Goal: Task Accomplishment & Management: Use online tool/utility

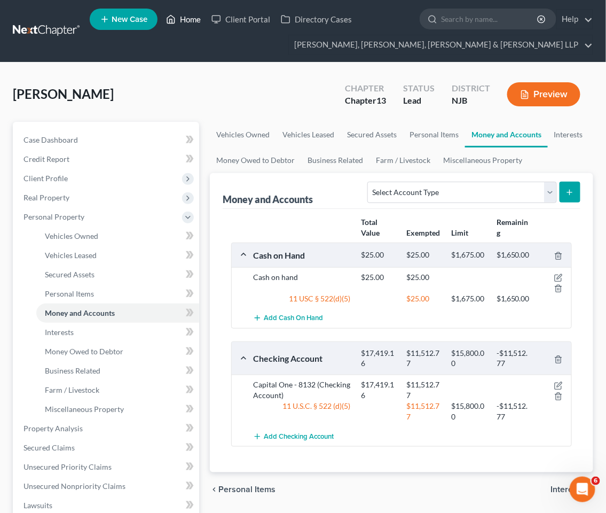
click at [188, 17] on link "Home" at bounding box center [183, 19] width 45 height 19
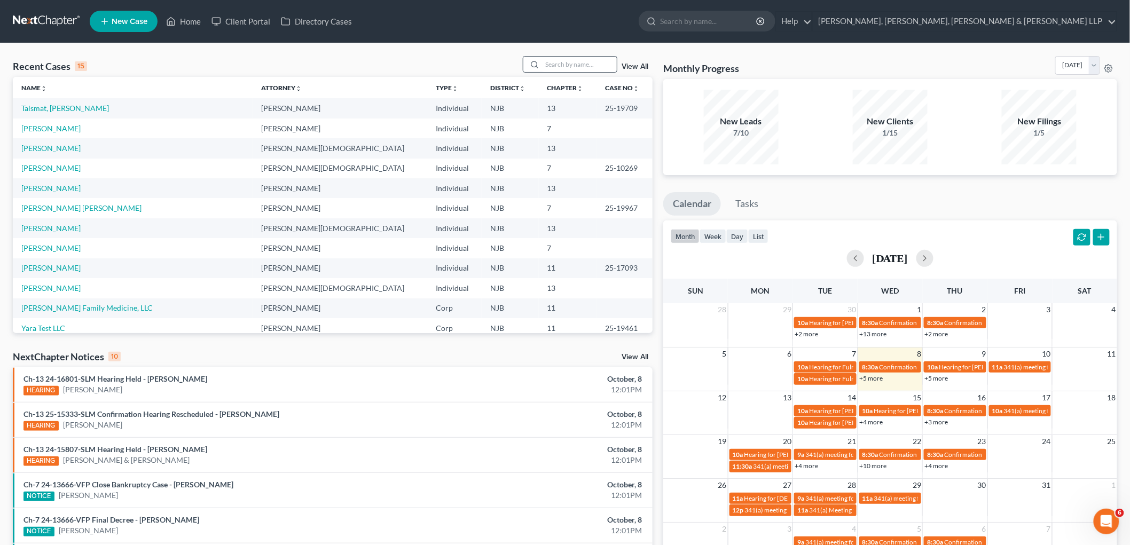
click at [577, 56] on div at bounding box center [570, 64] width 95 height 17
click at [580, 65] on input "search" at bounding box center [579, 64] width 75 height 15
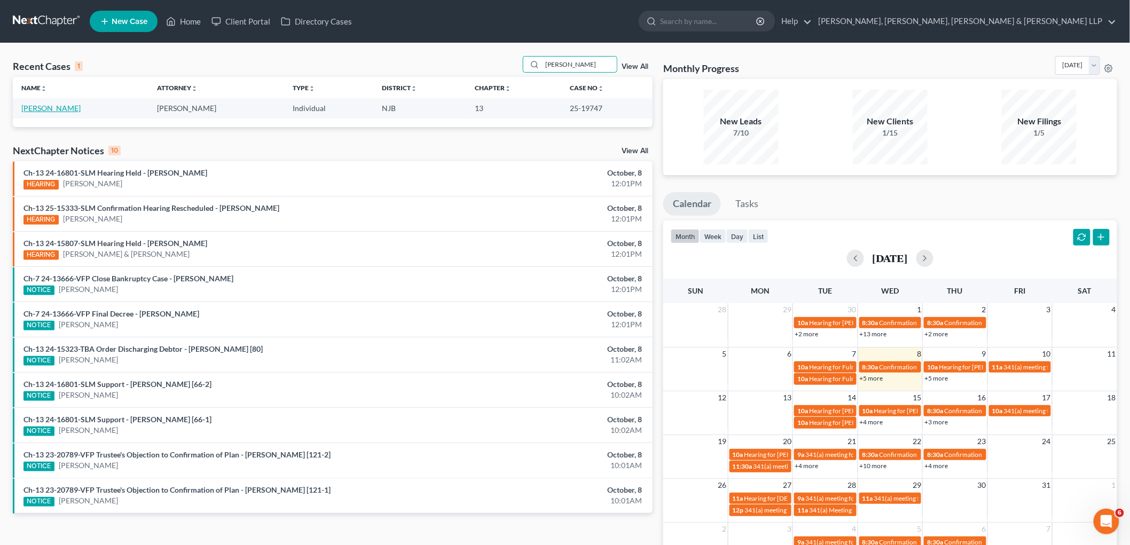
type input "[PERSON_NAME]"
click at [54, 107] on link "[PERSON_NAME]" at bounding box center [50, 108] width 59 height 9
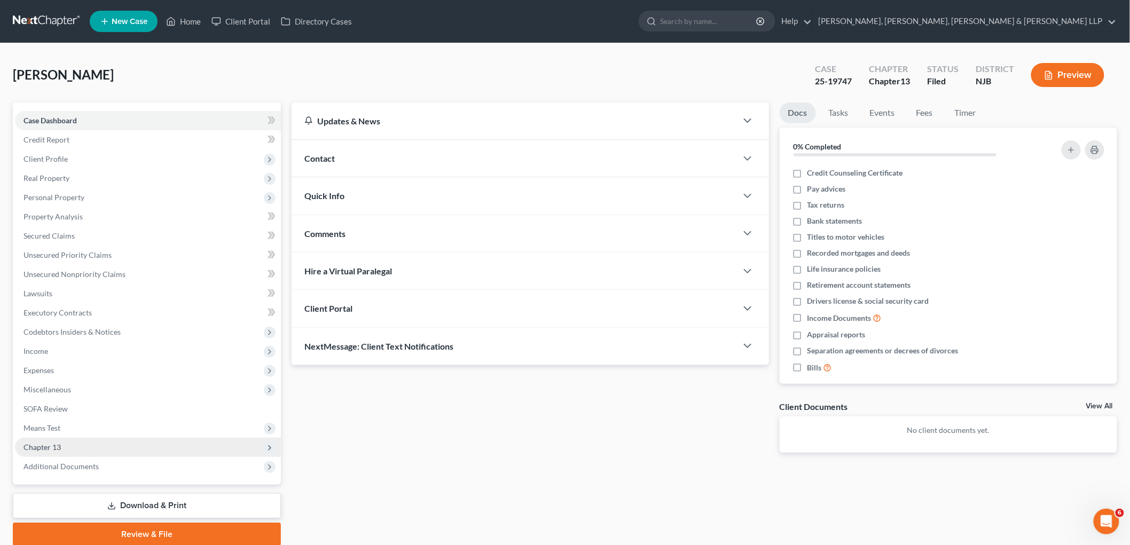
click at [47, 444] on span "Chapter 13" at bounding box center [41, 447] width 37 height 9
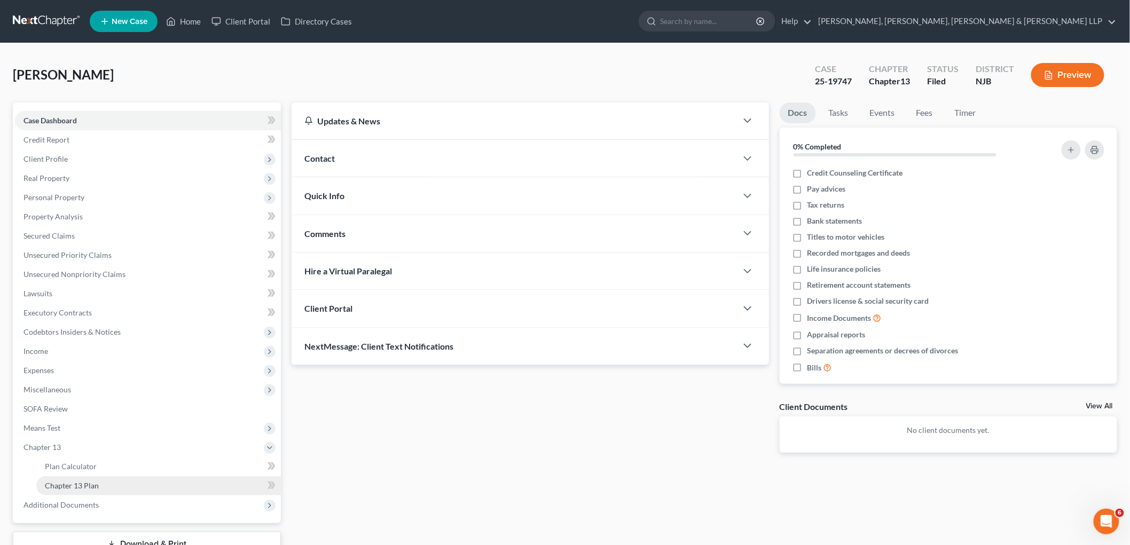
click at [63, 483] on span "Chapter 13 Plan" at bounding box center [72, 485] width 54 height 9
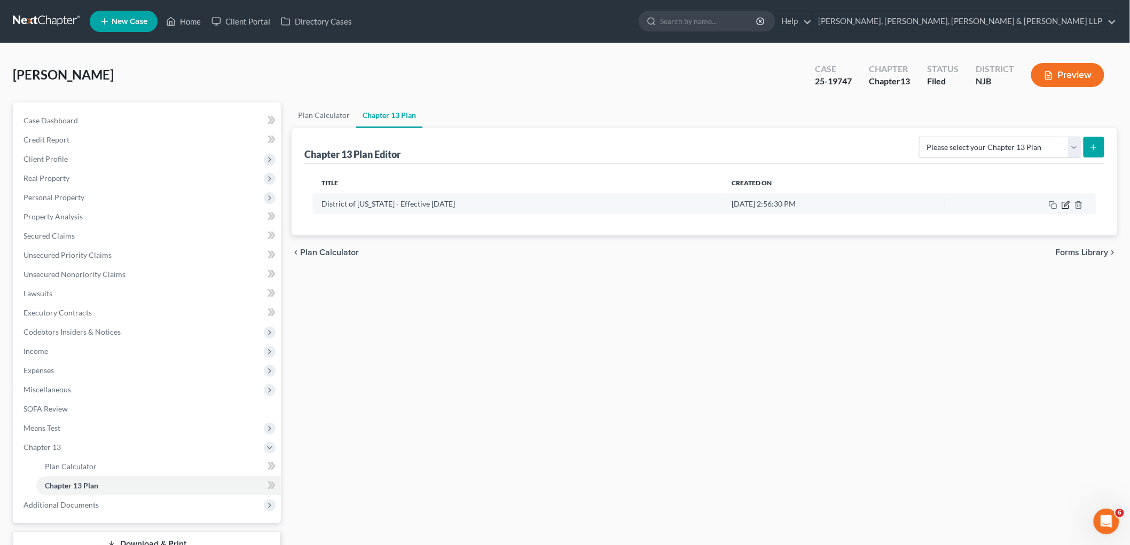
click at [605, 201] on icon "button" at bounding box center [1065, 205] width 9 height 9
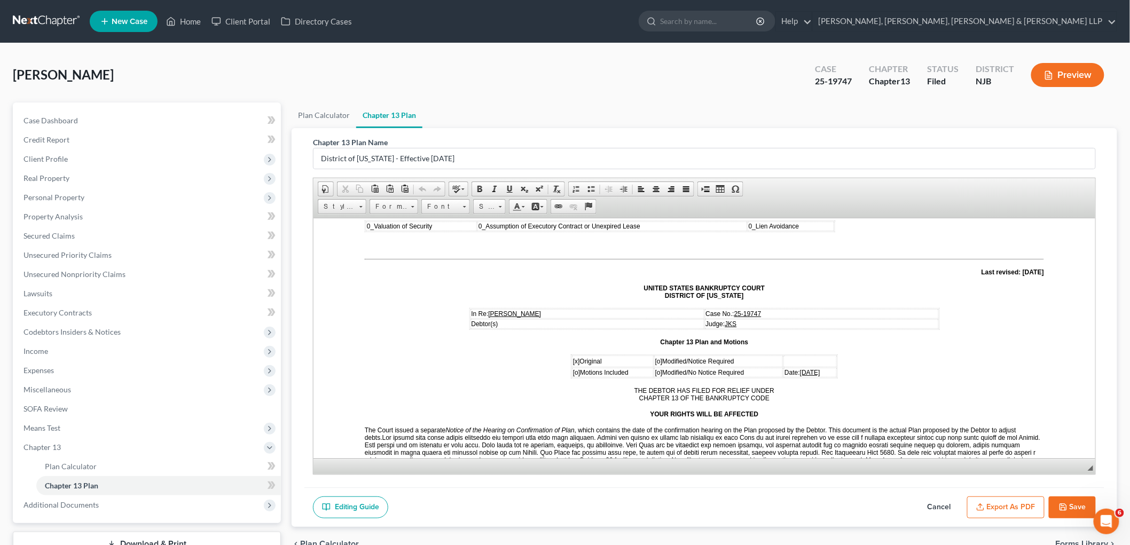
scroll to position [59, 0]
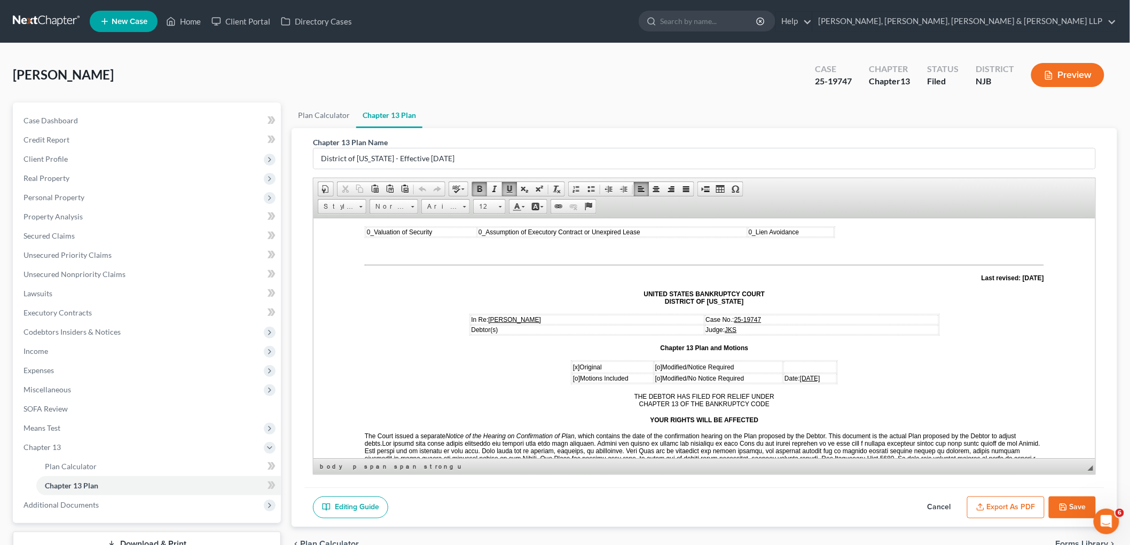
click at [605, 374] on span "[DATE]" at bounding box center [809, 377] width 20 height 7
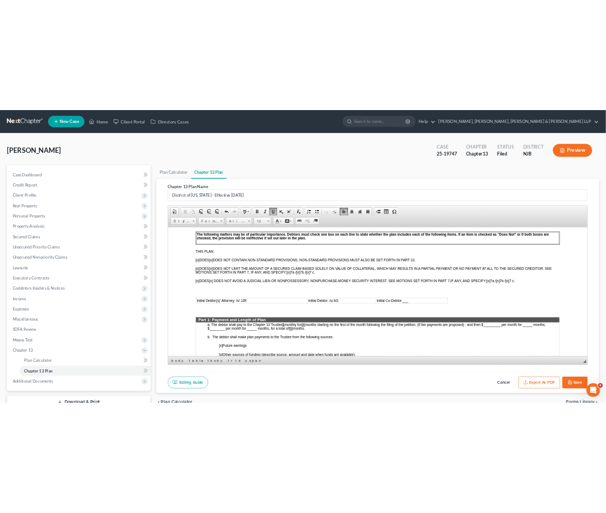
scroll to position [474, 0]
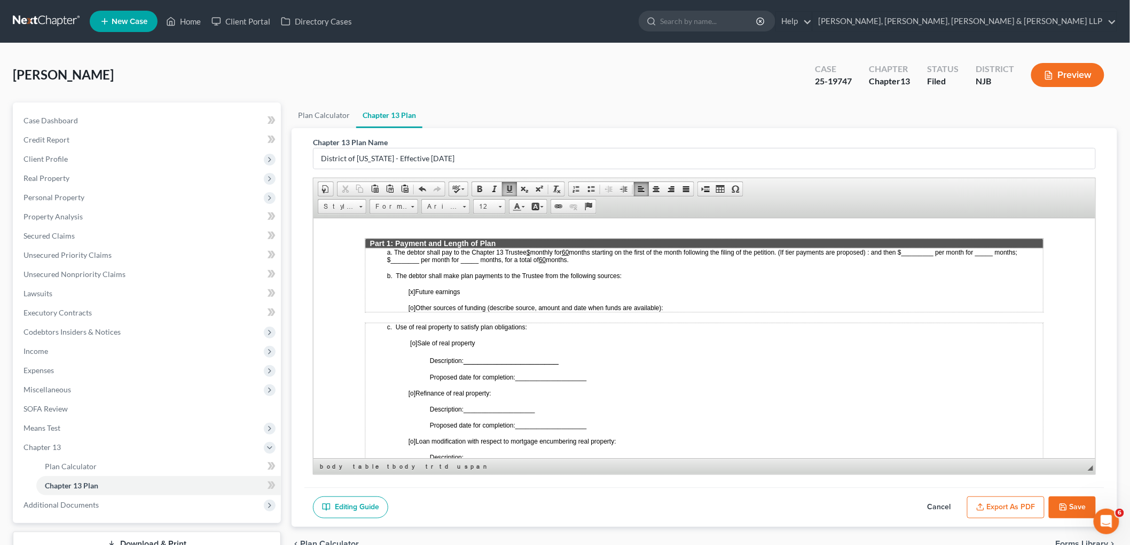
click at [413, 339] on span "[o]" at bounding box center [413, 342] width 7 height 7
drag, startPoint x: 592, startPoint y: 357, endPoint x: 516, endPoint y: 357, distance: 75.8
click at [516, 373] on p "Proposed date for completion: ____________________" at bounding box center [735, 376] width 613 height 7
drag, startPoint x: 619, startPoint y: 355, endPoint x: 516, endPoint y: 355, distance: 103.1
click at [516, 373] on p "Proposed date for completion: 4 months from Confirmation Order" at bounding box center [735, 376] width 613 height 7
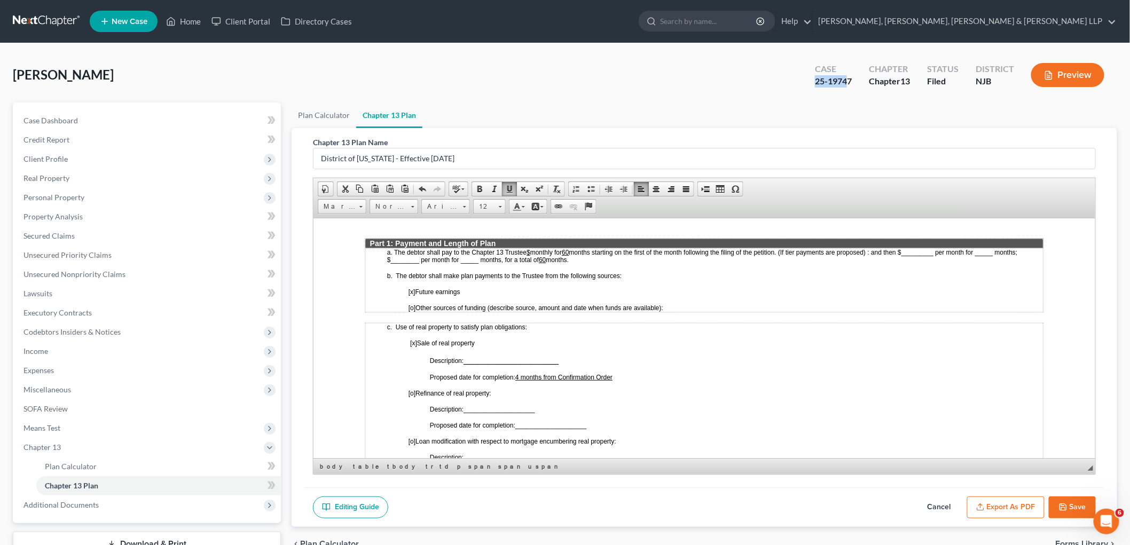
drag, startPoint x: 850, startPoint y: 81, endPoint x: 814, endPoint y: 82, distance: 35.8
click at [605, 82] on div "25-19747" at bounding box center [833, 81] width 37 height 12
click at [605, 88] on div "Case 25-19747" at bounding box center [833, 76] width 54 height 32
drag, startPoint x: 853, startPoint y: 77, endPoint x: 813, endPoint y: 80, distance: 40.7
click at [605, 80] on div "Case 25-19747" at bounding box center [833, 76] width 54 height 32
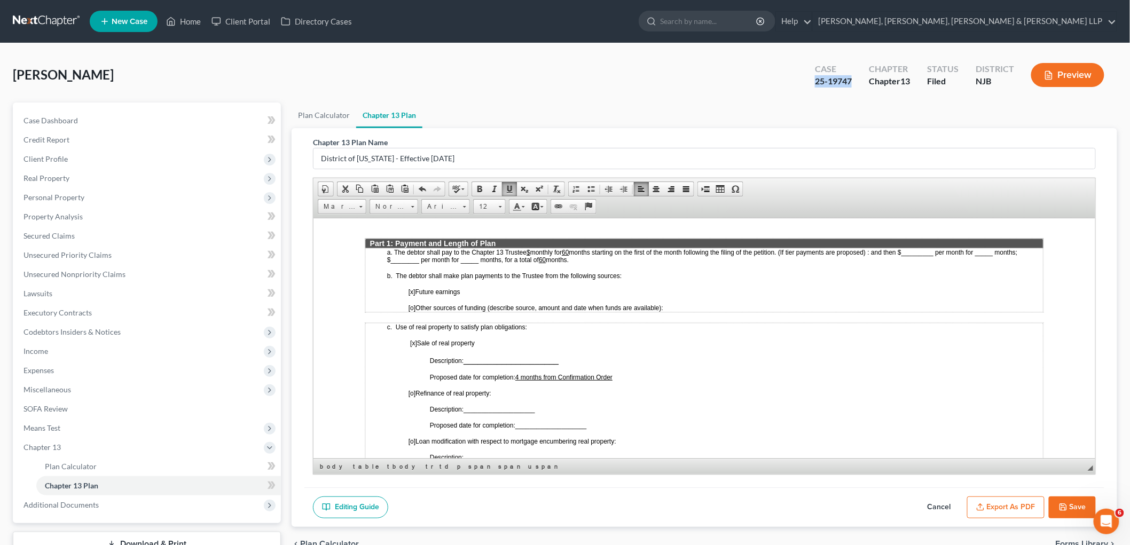
copy div "25-19747"
click at [484, 355] on span "____________________" at bounding box center [510, 359] width 95 height 9
drag, startPoint x: 563, startPoint y: 339, endPoint x: 468, endPoint y: 337, distance: 95.0
click at [468, 355] on span "Description: ____________________" at bounding box center [499, 359] width 141 height 9
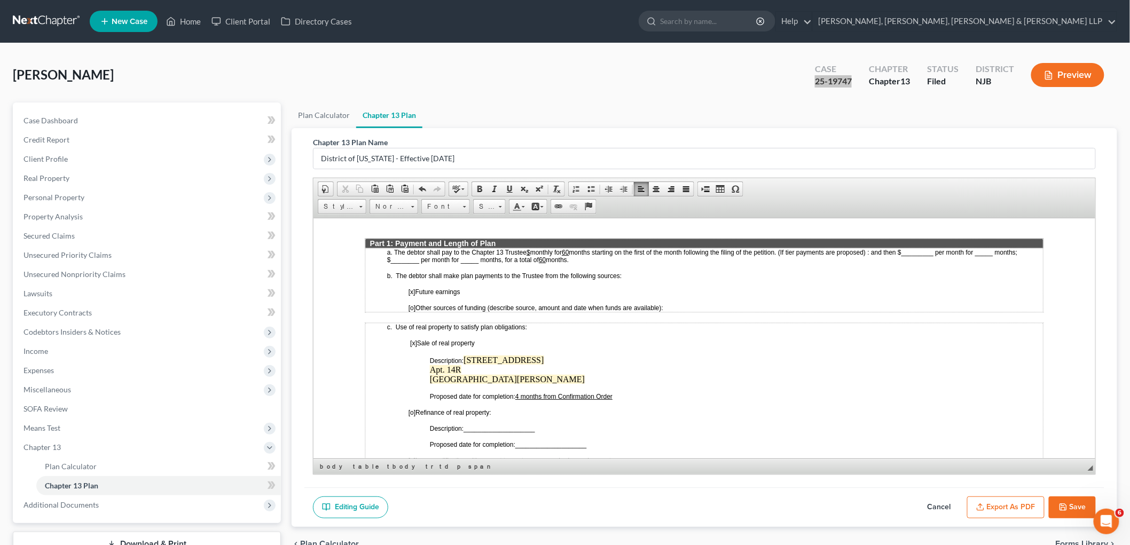
click at [463, 357] on span "Description:" at bounding box center [446, 360] width 34 height 7
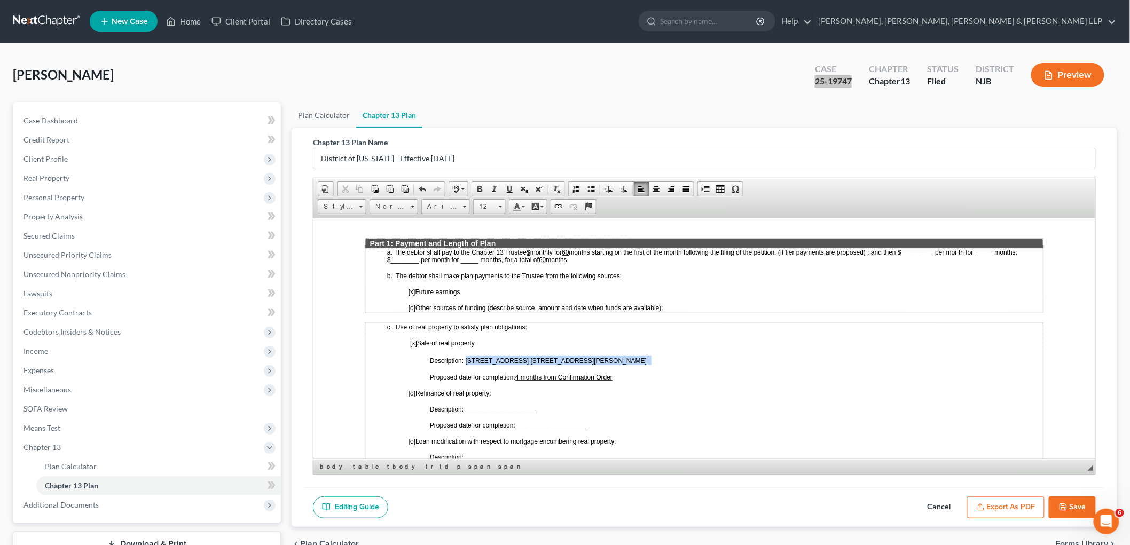
drag, startPoint x: 600, startPoint y: 341, endPoint x: 465, endPoint y: 338, distance: 135.1
click at [465, 355] on p "Description: [STREET_ADDRESS] [STREET_ADDRESS][PERSON_NAME]" at bounding box center [735, 360] width 613 height 10
click at [530, 248] on u "$" at bounding box center [528, 251] width 4 height 7
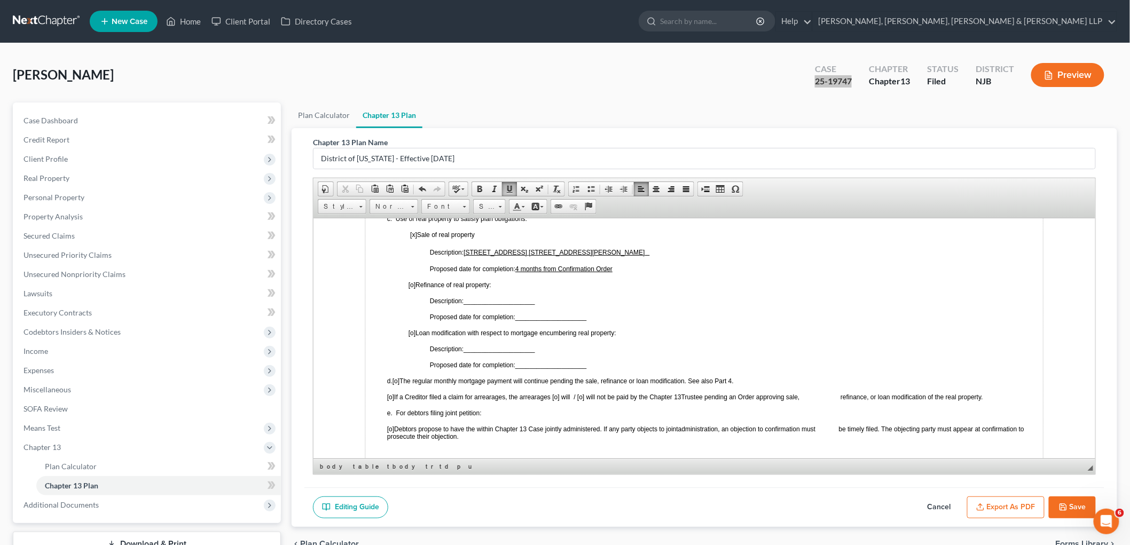
scroll to position [593, 0]
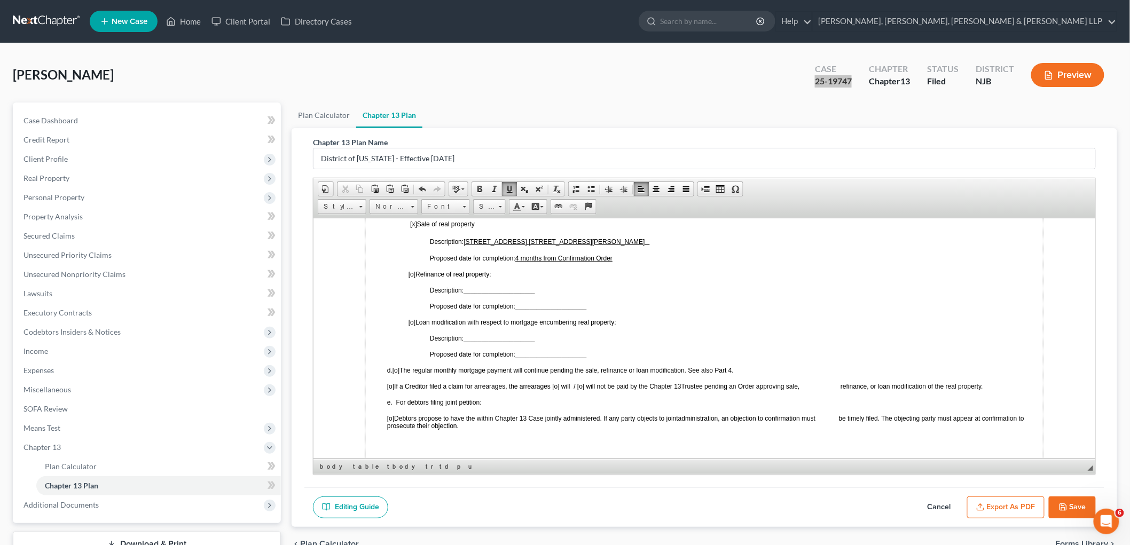
click at [399, 366] on span "[o]" at bounding box center [395, 369] width 7 height 7
click at [394, 382] on span "[o]" at bounding box center [390, 385] width 7 height 7
click at [570, 382] on span "[x ] If a Creditor filed a claim for arrearages, the arrearages [o] will / [o] …" at bounding box center [534, 385] width 294 height 7
click at [605, 382] on span "Trustee pending an Order approving sale, refinance, or loan modification of the…" at bounding box center [831, 385] width 302 height 7
click at [605, 414] on span "administration, an objection to confirmation must be timely filed. The objectin…" at bounding box center [705, 421] width 637 height 15
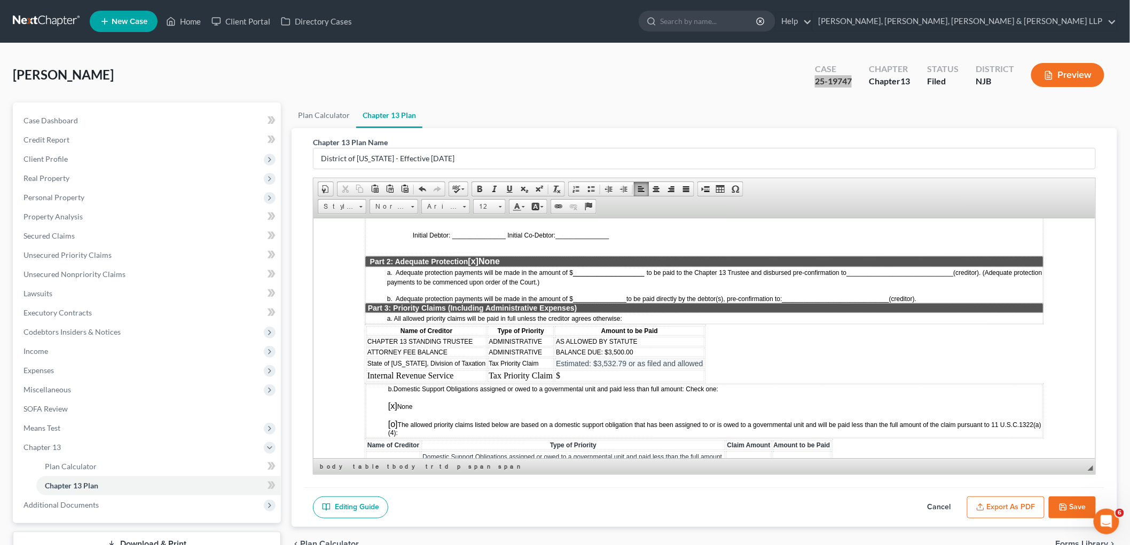
scroll to position [830, 0]
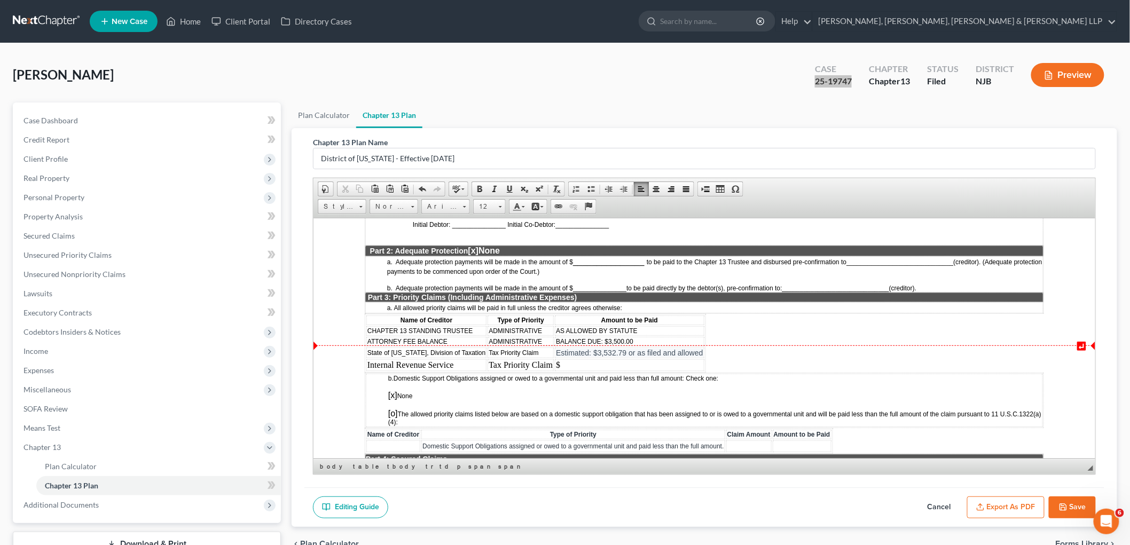
click at [576, 359] on td "$" at bounding box center [629, 365] width 150 height 12
click at [605, 398] on span "Delete Rows" at bounding box center [678, 399] width 62 height 13
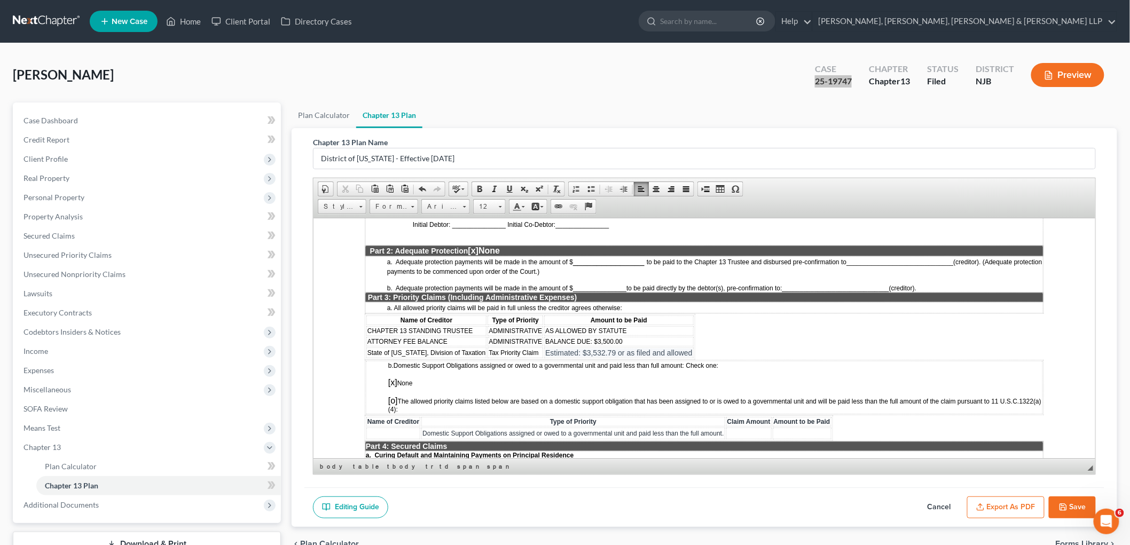
click at [410, 337] on span "ATTORNEY FEE BALANCE" at bounding box center [407, 340] width 80 height 7
drag, startPoint x: 447, startPoint y: 317, endPoint x: 366, endPoint y: 317, distance: 80.6
click at [366, 336] on td "ATTORNEY FEE BALANCE" at bounding box center [426, 341] width 120 height 10
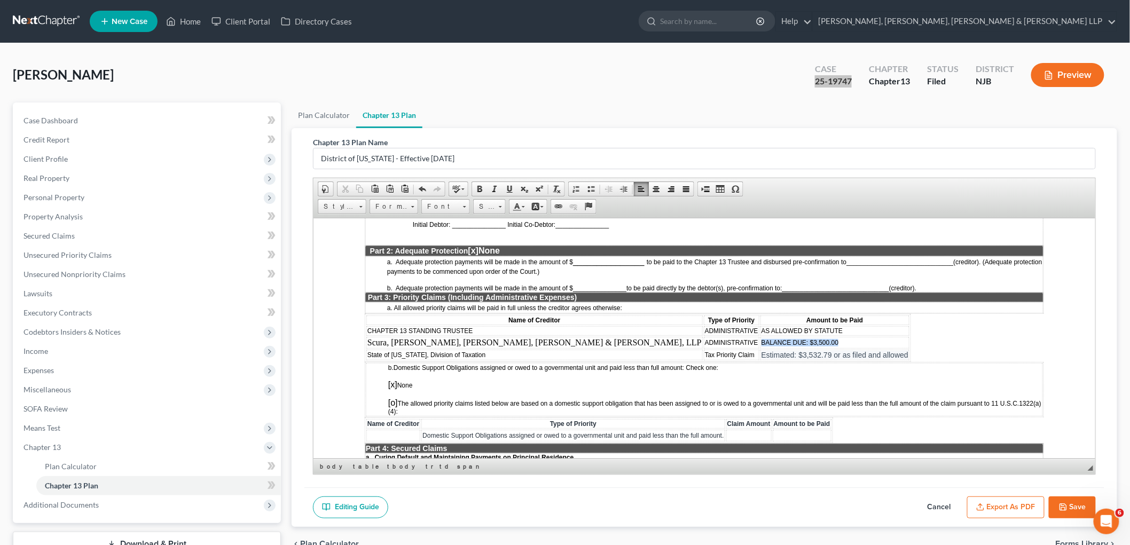
drag, startPoint x: 605, startPoint y: 312, endPoint x: 683, endPoint y: 316, distance: 78.6
click at [605, 336] on td "BALANCE DUE: $3,500.00" at bounding box center [835, 342] width 150 height 12
click at [605, 337] on span "Estimated: $6,000.00 (Subject to the filing of a fee application)" at bounding box center [868, 341] width 214 height 9
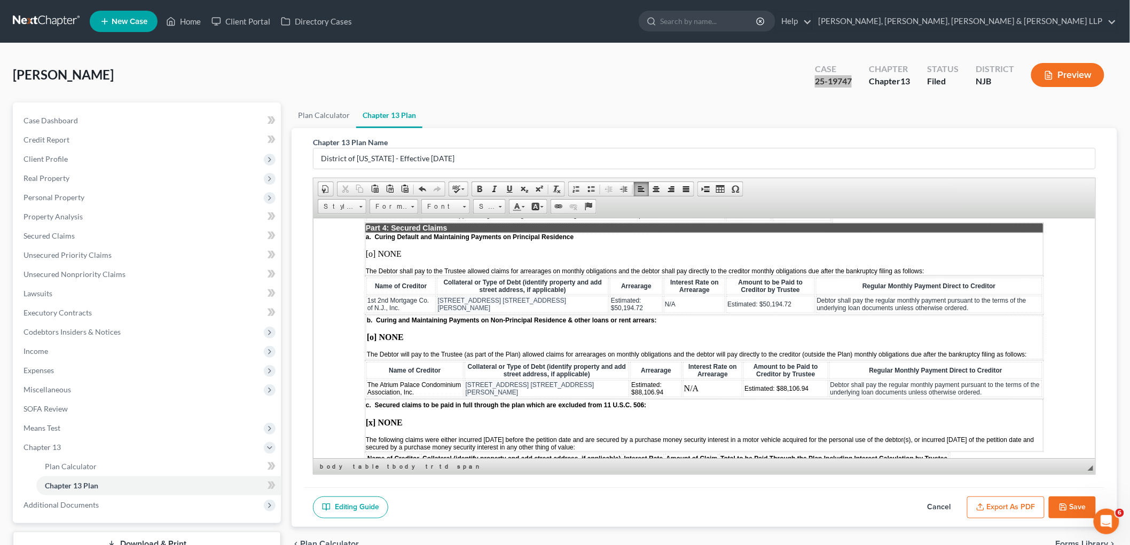
scroll to position [1068, 0]
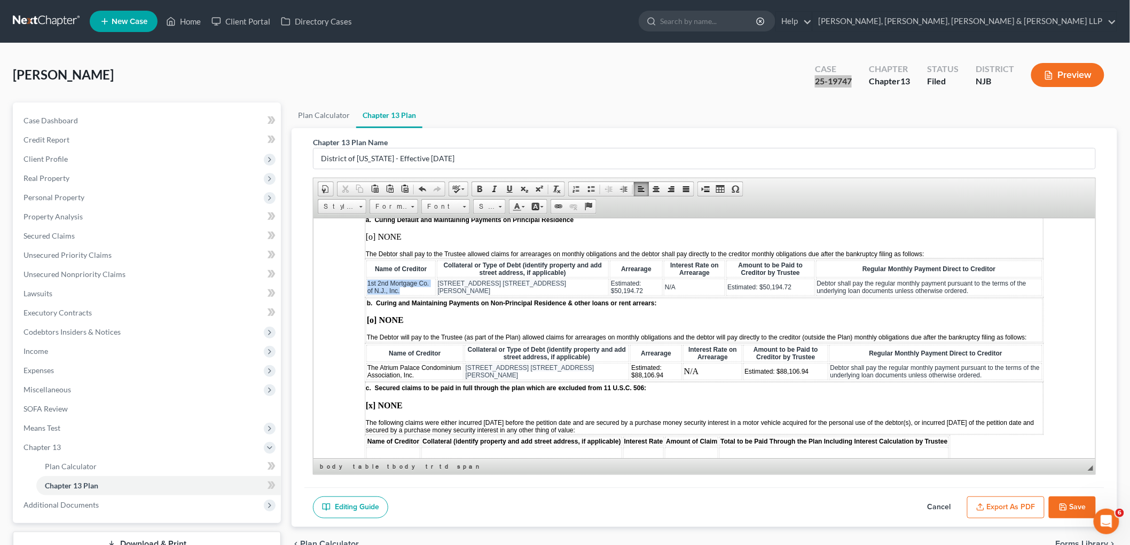
drag, startPoint x: 399, startPoint y: 258, endPoint x: 366, endPoint y: 253, distance: 34.1
click at [366, 278] on td "1st 2nd Mortgage Co. of N.J., Inc." at bounding box center [400, 286] width 69 height 17
copy span "1st 2nd Mortgage Co. of N.J., Inc."
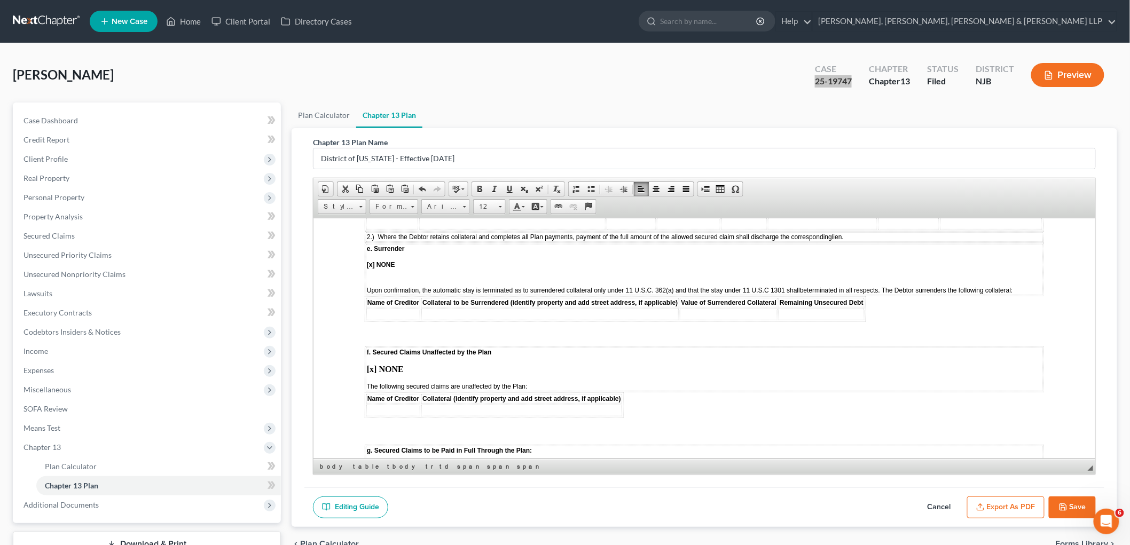
scroll to position [1483, 0]
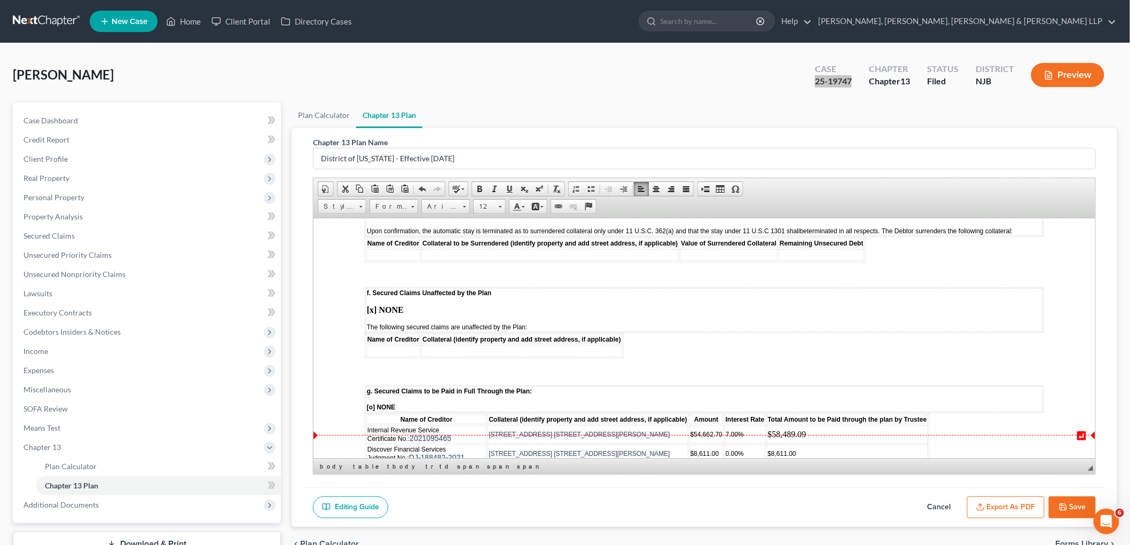
click at [404, 465] on span "State of [US_STATE], Division of Taxation Judgment No.:" at bounding box center [426, 473] width 118 height 16
click at [497, 477] on span "Insert Row After" at bounding box center [519, 474] width 62 height 13
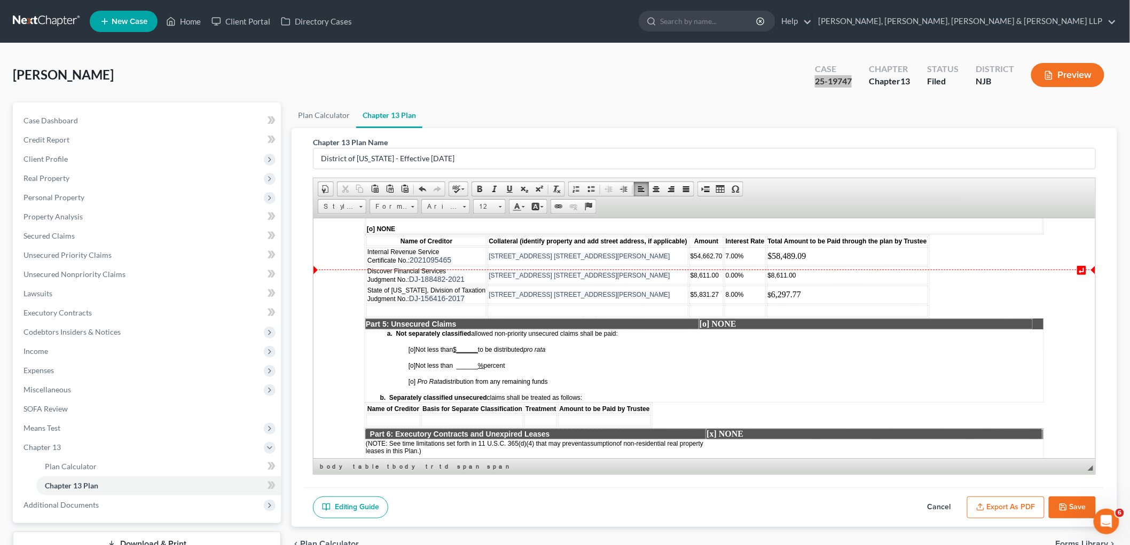
click at [434, 304] on td at bounding box center [426, 310] width 120 height 12
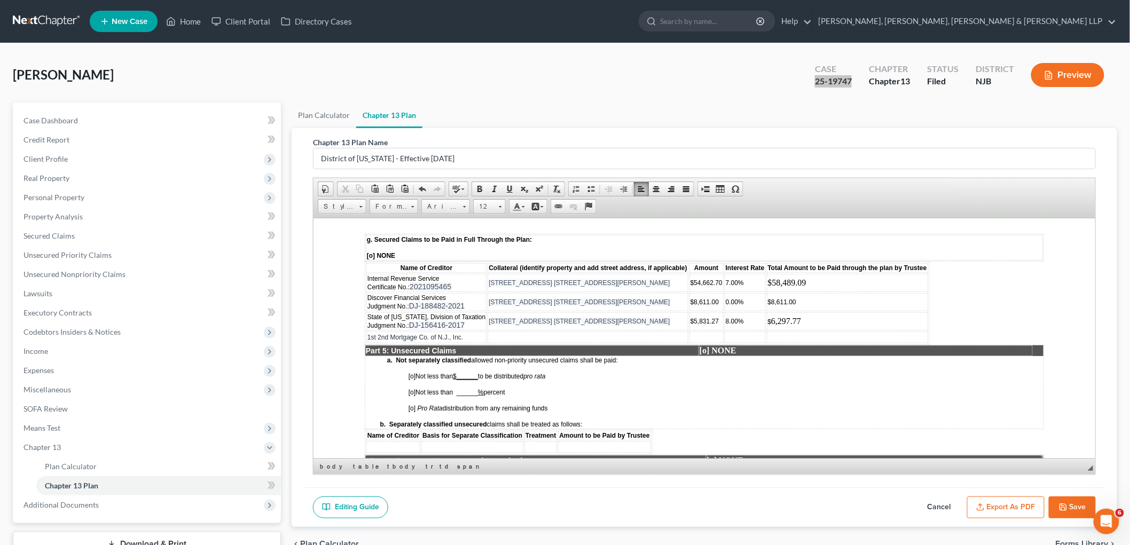
scroll to position [1602, 0]
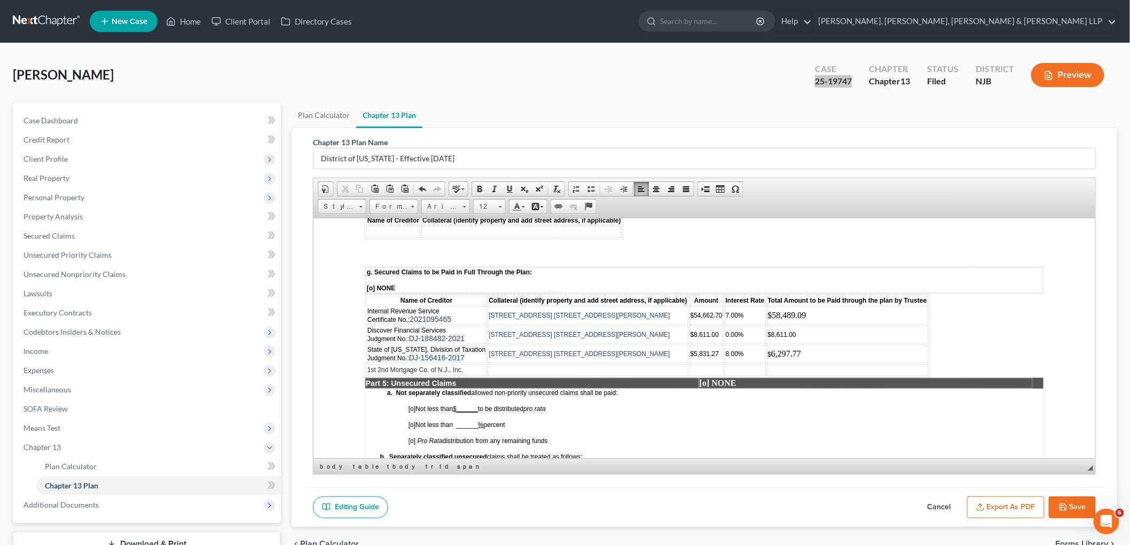
drag, startPoint x: 641, startPoint y: 304, endPoint x: 486, endPoint y: 306, distance: 154.9
click at [487, 344] on td "[STREET_ADDRESS] [STREET_ADDRESS][PERSON_NAME]" at bounding box center [587, 353] width 200 height 18
copy span "[STREET_ADDRESS] [STREET_ADDRESS][PERSON_NAME]"
click at [498, 364] on td at bounding box center [587, 370] width 200 height 12
click at [475, 364] on td "1st 2nd Mortgage Co. of N.J., Inc." at bounding box center [426, 370] width 120 height 12
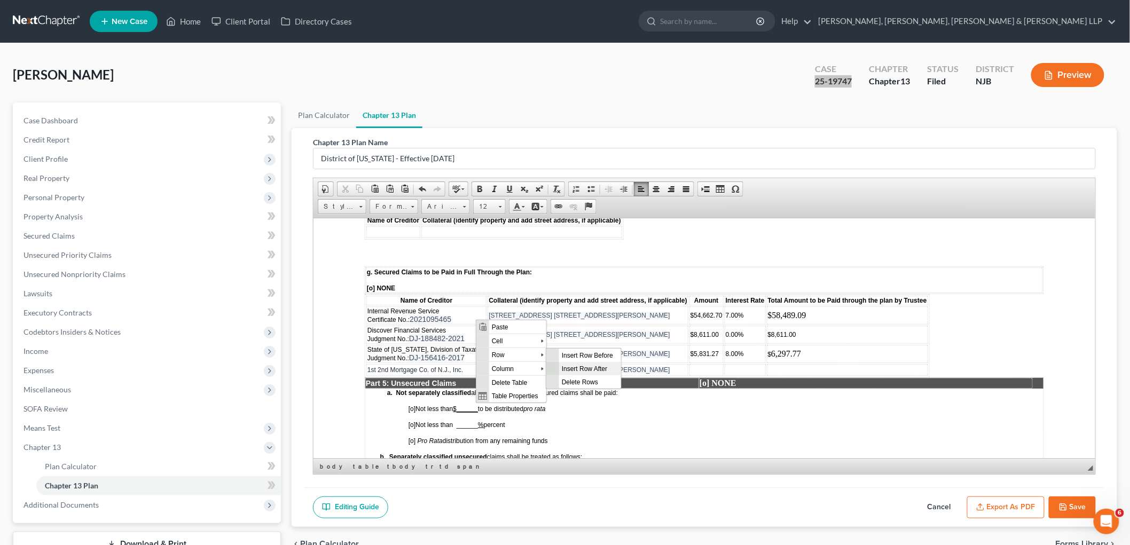
click at [570, 368] on span "Insert Row After" at bounding box center [590, 367] width 62 height 13
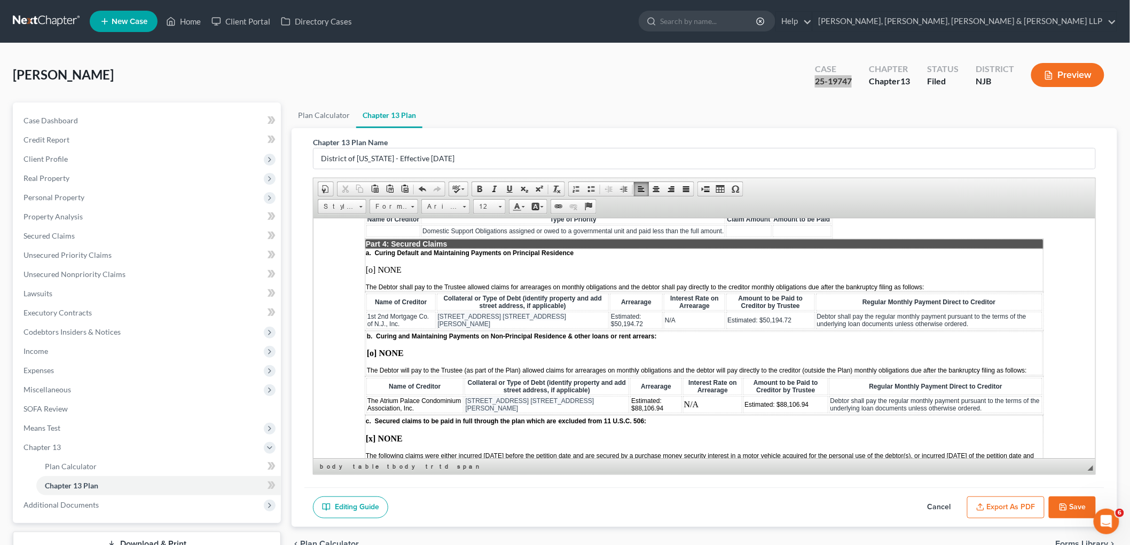
scroll to position [1068, 0]
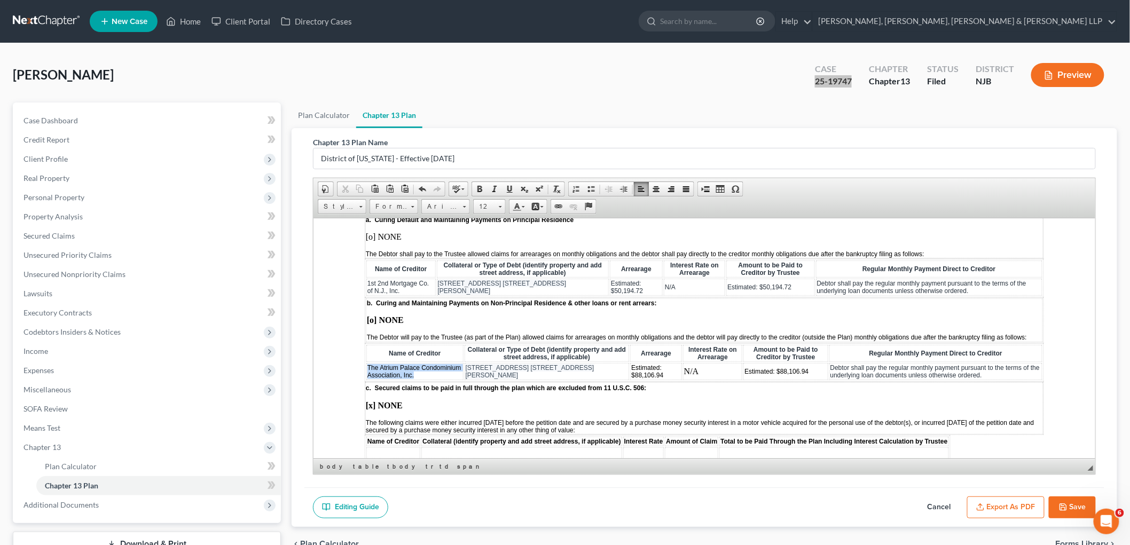
drag, startPoint x: 399, startPoint y: 339, endPoint x: 364, endPoint y: 333, distance: 35.8
click at [364, 343] on table "Name of Creditor Collateral or Type of Debt (identify property and add street a…" at bounding box center [703, 362] width 679 height 38
copy span "The Atrium Palace Condominium Association, Inc."
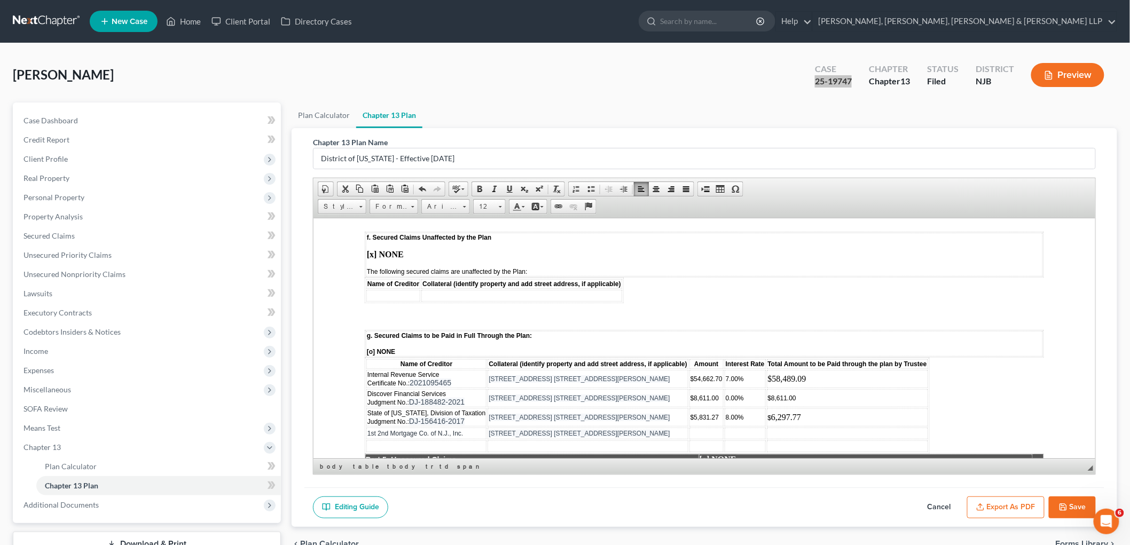
scroll to position [1542, 0]
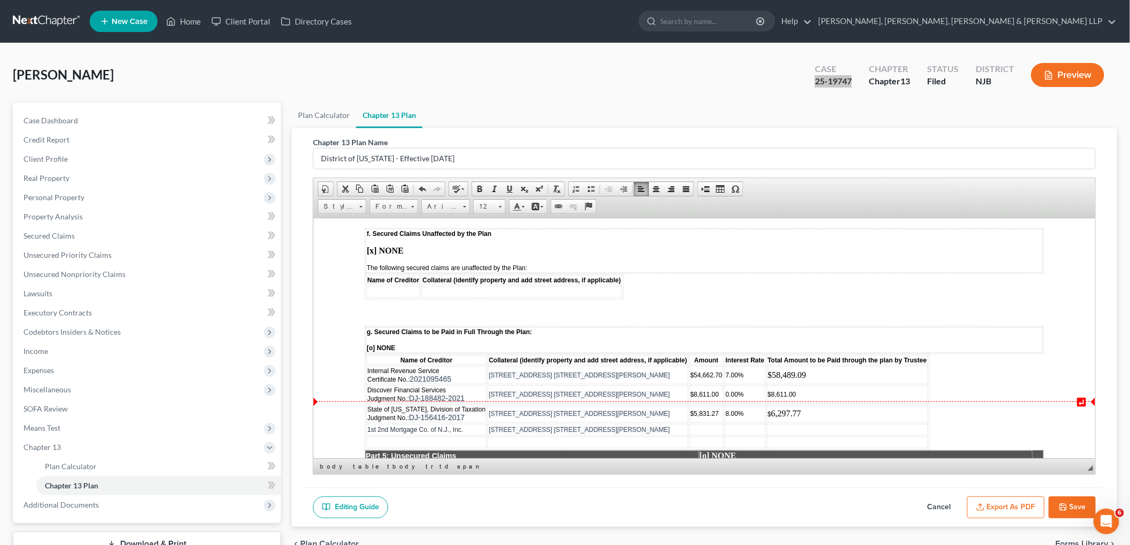
click at [461, 436] on td at bounding box center [426, 442] width 120 height 12
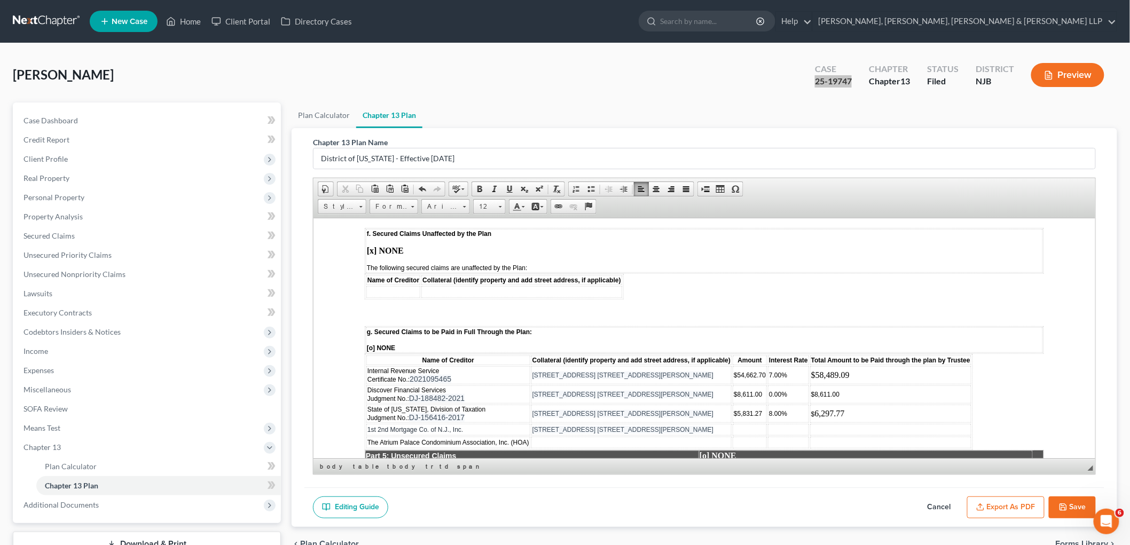
drag, startPoint x: 685, startPoint y: 379, endPoint x: 533, endPoint y: 380, distance: 151.1
click at [533, 423] on td "[STREET_ADDRESS] [STREET_ADDRESS][PERSON_NAME]" at bounding box center [631, 429] width 200 height 12
copy span "[STREET_ADDRESS] [STREET_ADDRESS][PERSON_NAME]"
click at [547, 436] on td at bounding box center [631, 442] width 200 height 12
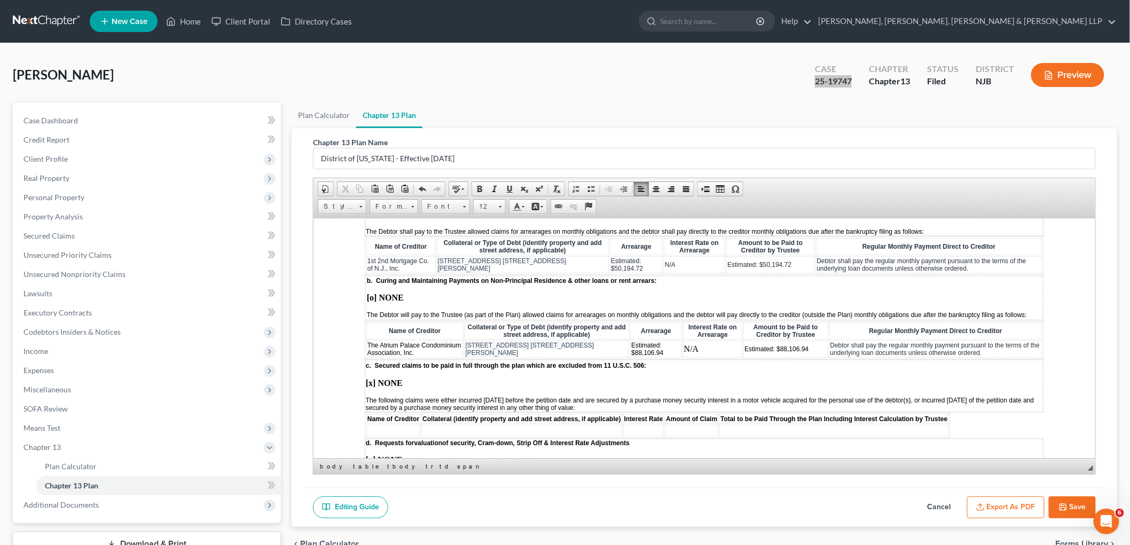
scroll to position [1068, 0]
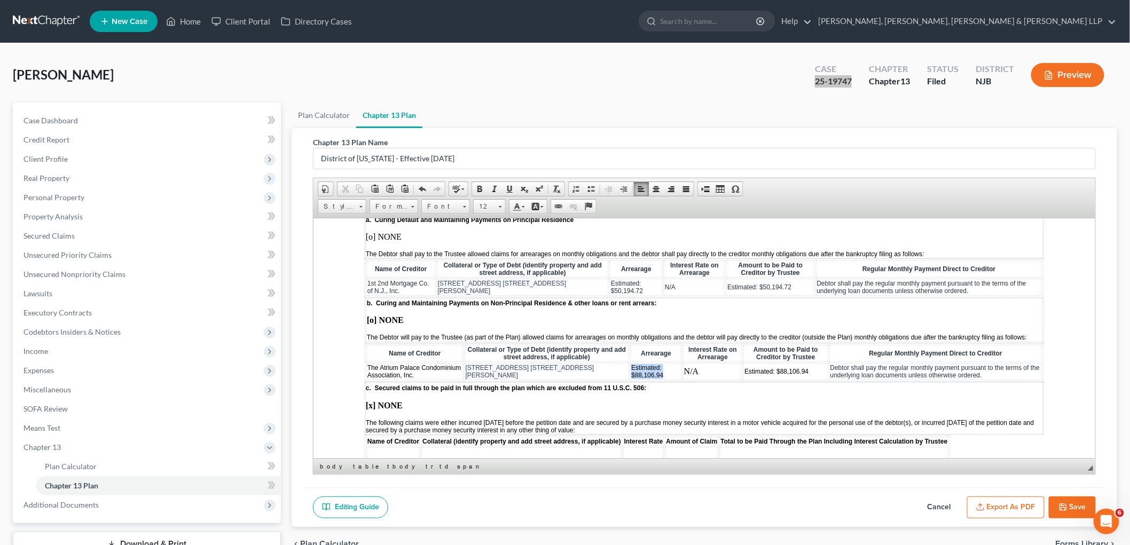
drag, startPoint x: 653, startPoint y: 336, endPoint x: 619, endPoint y: 333, distance: 34.3
click at [605, 363] on td "Estimated: $88,106.94" at bounding box center [656, 371] width 52 height 17
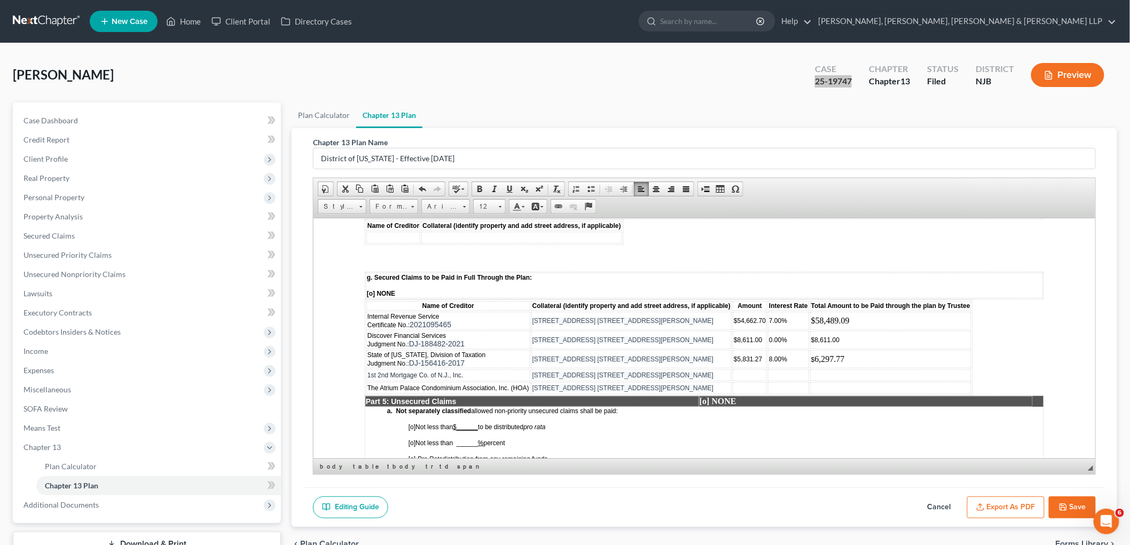
scroll to position [1602, 0]
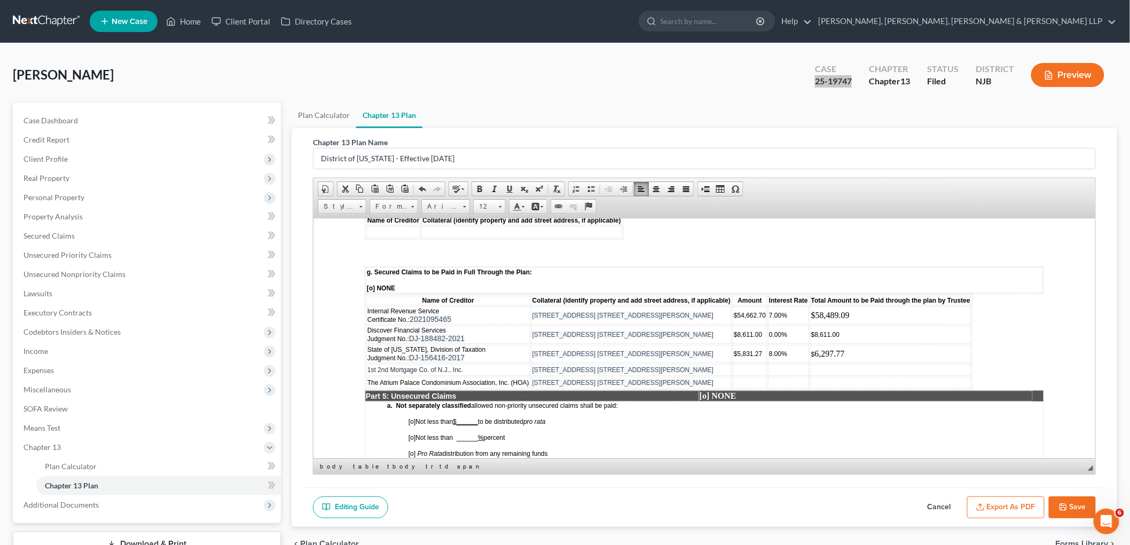
click at [605, 376] on td at bounding box center [749, 382] width 34 height 12
click at [605, 376] on td at bounding box center [921, 382] width 161 height 12
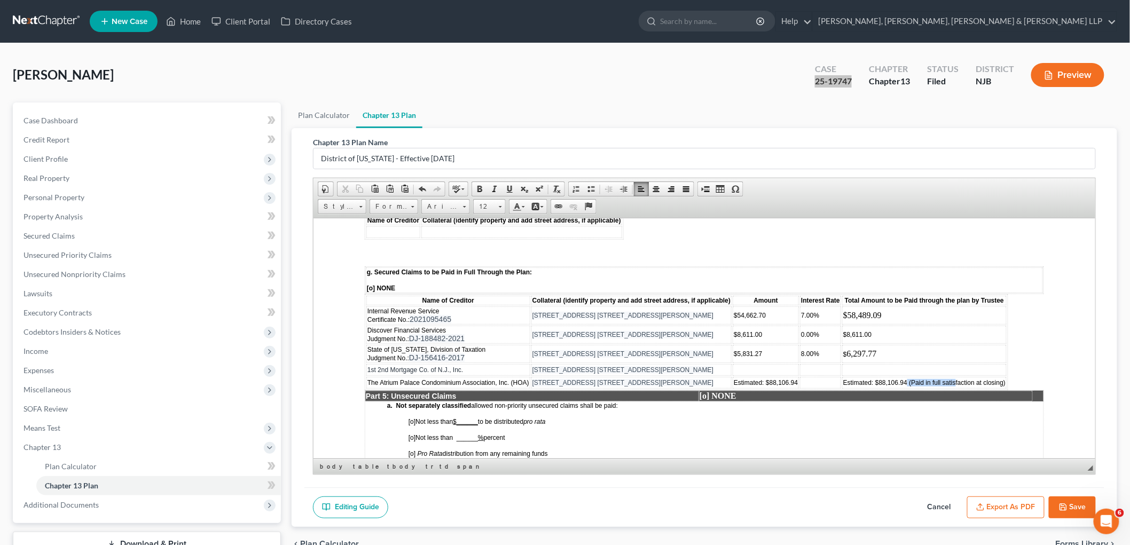
drag, startPoint x: 907, startPoint y: 336, endPoint x: 955, endPoint y: 333, distance: 48.1
click at [605, 379] on span "Estimated: $88,106.94 (Paid in full satisfaction at closing)" at bounding box center [924, 382] width 162 height 7
drag, startPoint x: 1005, startPoint y: 334, endPoint x: 909, endPoint y: 336, distance: 96.1
click at [605, 379] on span "Estimated: $88,106.94 (Paid in full satisfaction at closing)" at bounding box center [924, 382] width 162 height 7
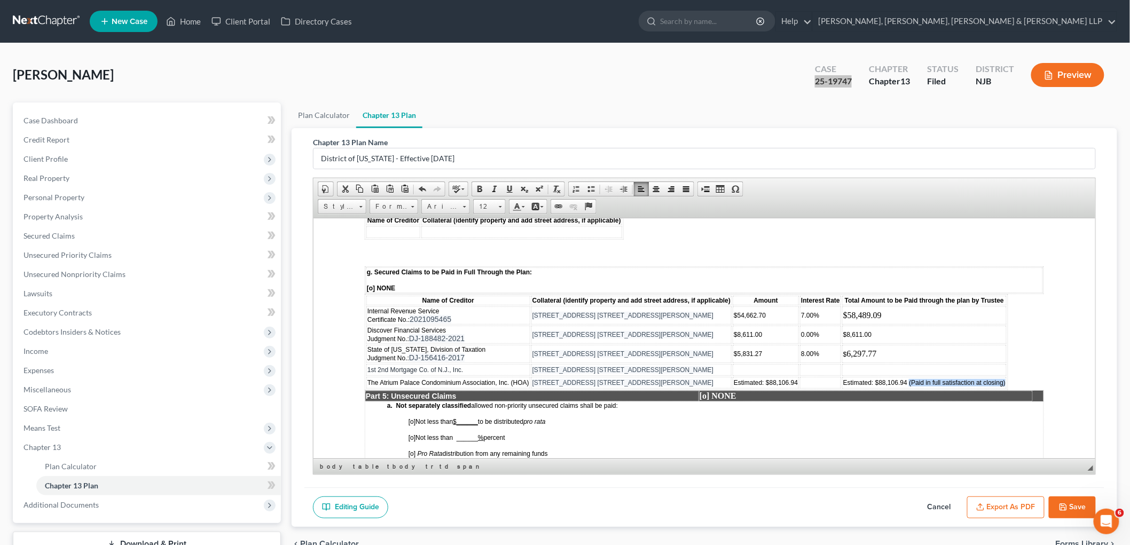
copy span "(Paid in full satisfaction at closing)"
click at [605, 364] on td at bounding box center [923, 370] width 164 height 12
click at [605, 344] on td "$ 6 , 297.77" at bounding box center [923, 353] width 164 height 18
click at [605, 325] on td "$8,611.00" at bounding box center [923, 334] width 164 height 18
click at [605, 306] on td "$58,489.09" at bounding box center [923, 315] width 164 height 18
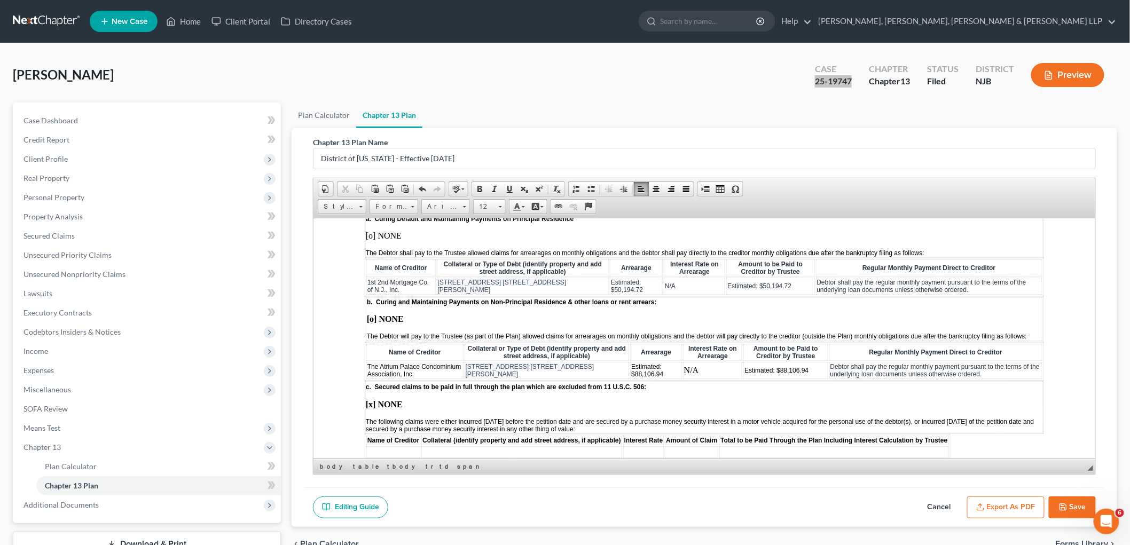
scroll to position [1068, 0]
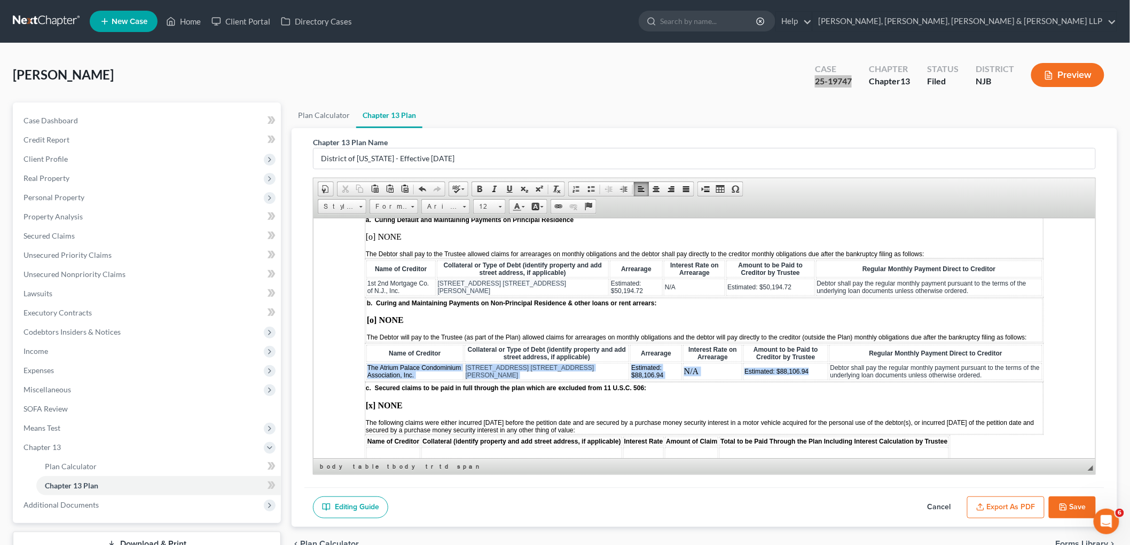
drag, startPoint x: 367, startPoint y: 336, endPoint x: 808, endPoint y: 335, distance: 441.0
click at [605, 363] on tr "The Atrium Palace Condominium Association, Inc. [STREET_ADDRESS] 14R, [GEOGRAPH…" at bounding box center [704, 371] width 676 height 17
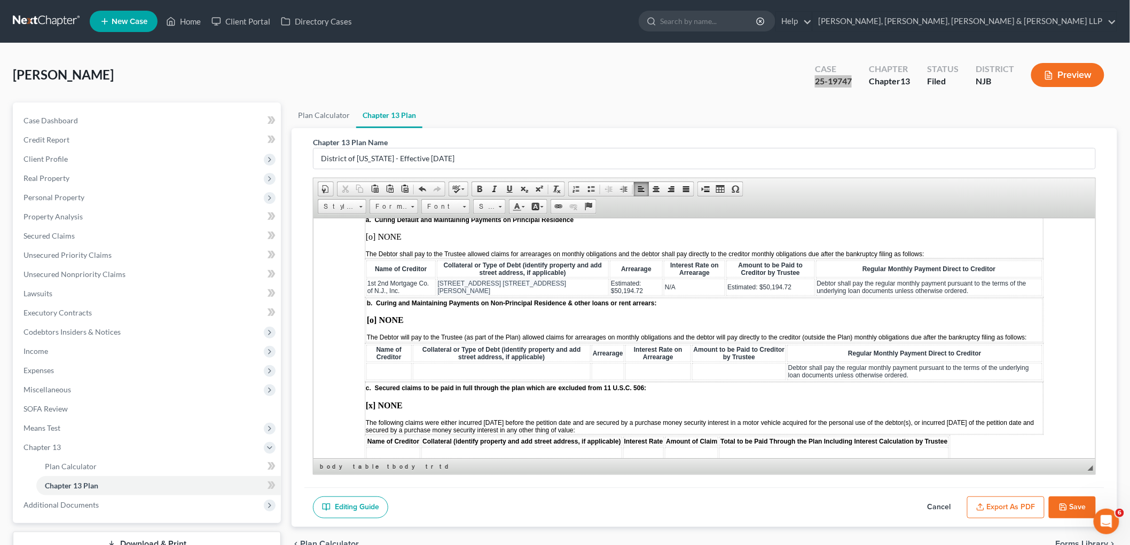
click at [369, 315] on strong "[o] NONE" at bounding box center [384, 319] width 37 height 9
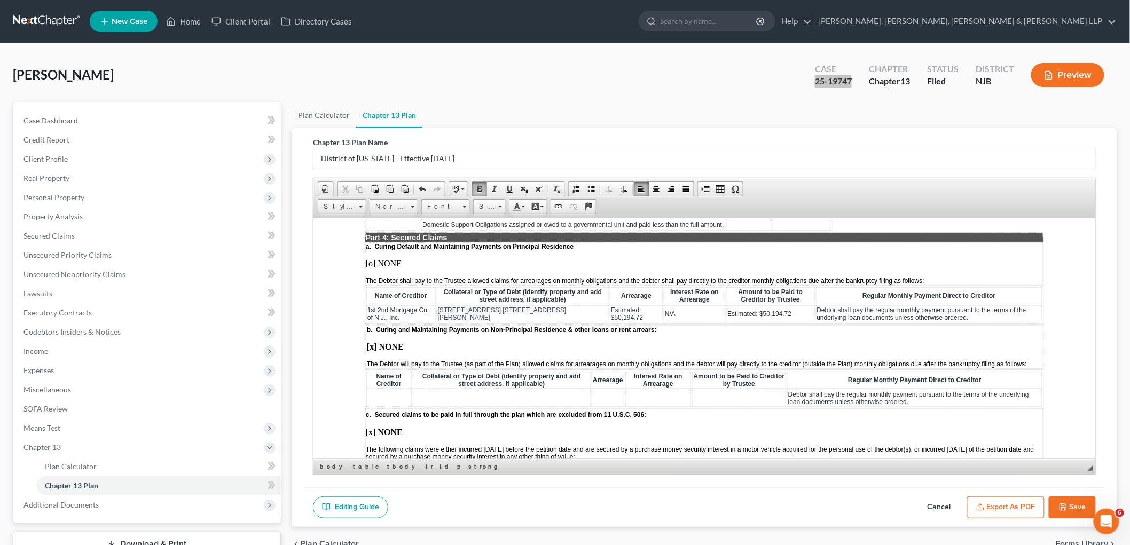
scroll to position [1008, 0]
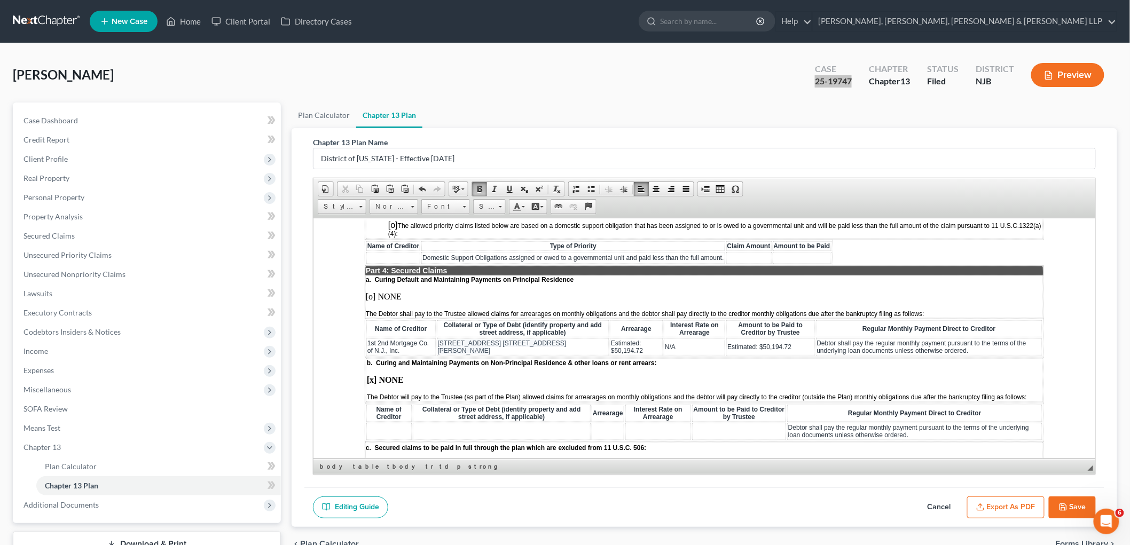
drag, startPoint x: 371, startPoint y: 312, endPoint x: 765, endPoint y: 315, distance: 394.6
click at [605, 338] on tr "1st 2nd Mortgage Co. of N.J., Inc. [STREET_ADDRESS] 14R, [GEOGRAPHIC_DATA][PERS…" at bounding box center [704, 346] width 676 height 17
drag, startPoint x: 784, startPoint y: 314, endPoint x: 368, endPoint y: 311, distance: 416.0
click at [368, 338] on tr "1st 2nd Mortgage Co. of N.J., Inc. [STREET_ADDRESS] 14R, [GEOGRAPHIC_DATA][PERS…" at bounding box center [704, 346] width 676 height 17
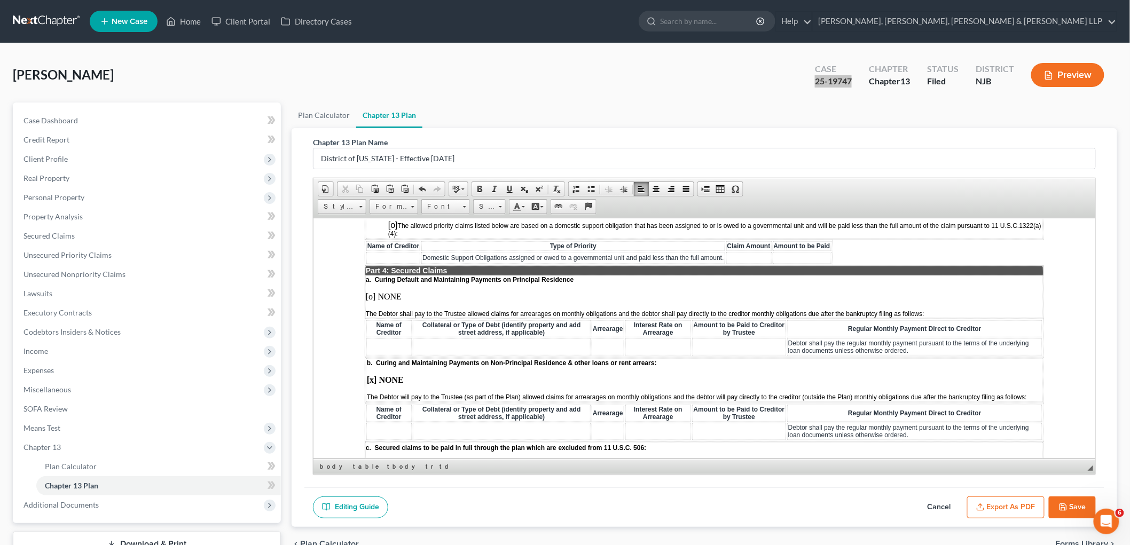
click at [372, 292] on p "[o] NONE" at bounding box center [703, 297] width 677 height 10
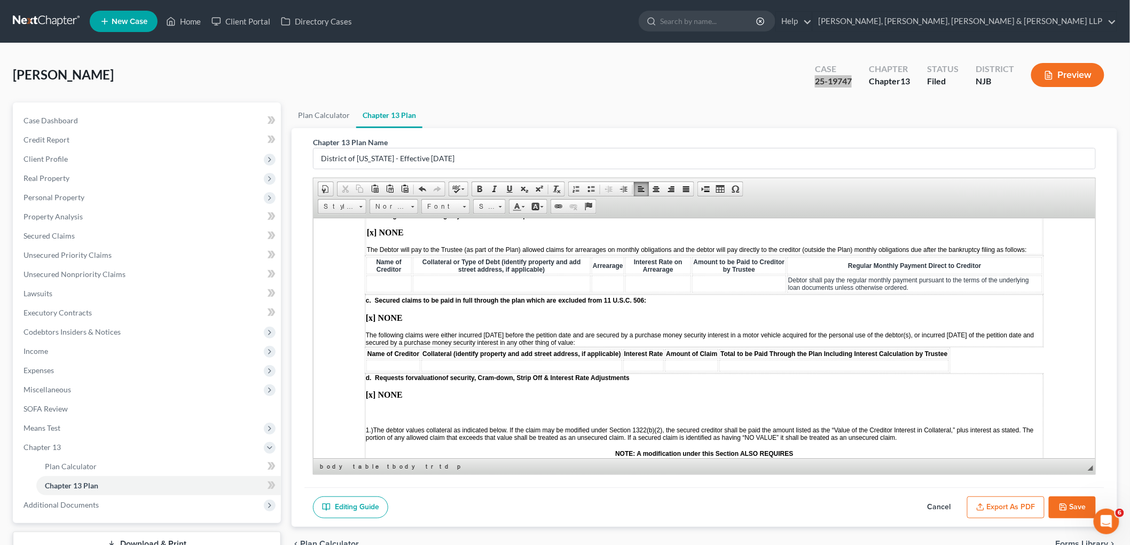
scroll to position [1186, 0]
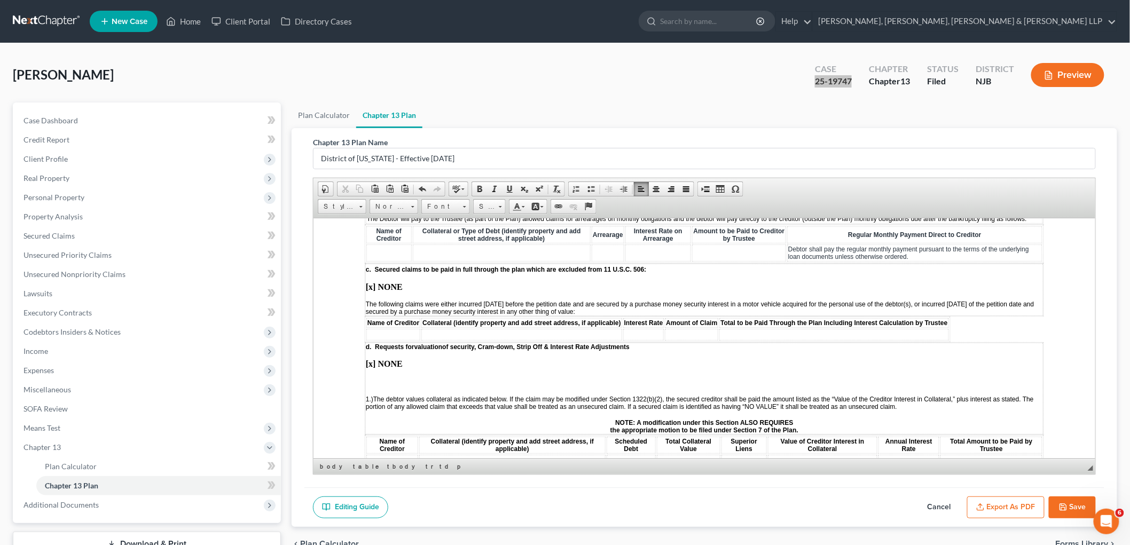
click at [387, 377] on p at bounding box center [703, 382] width 677 height 10
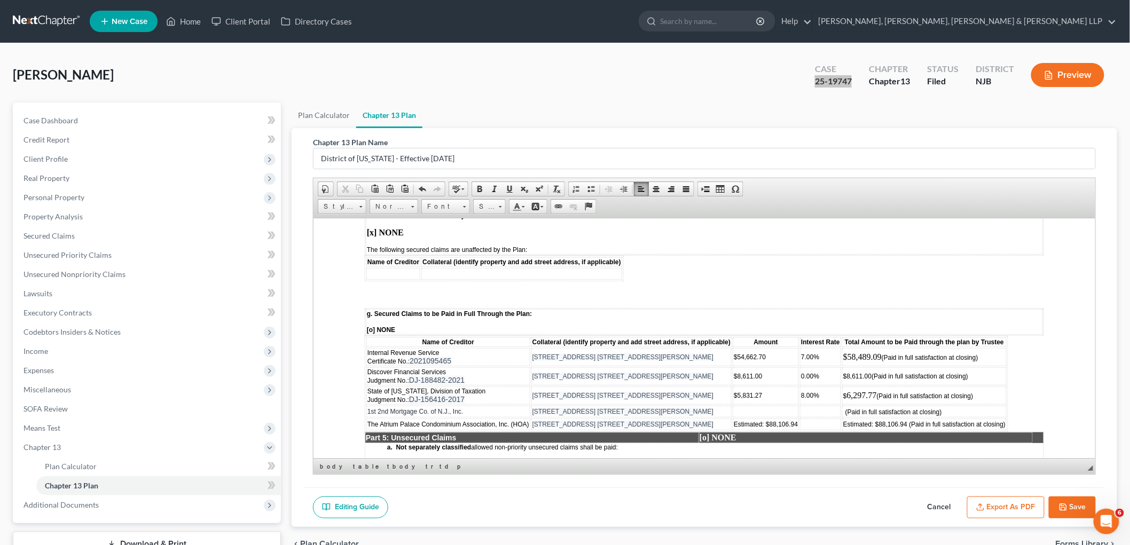
scroll to position [1602, 0]
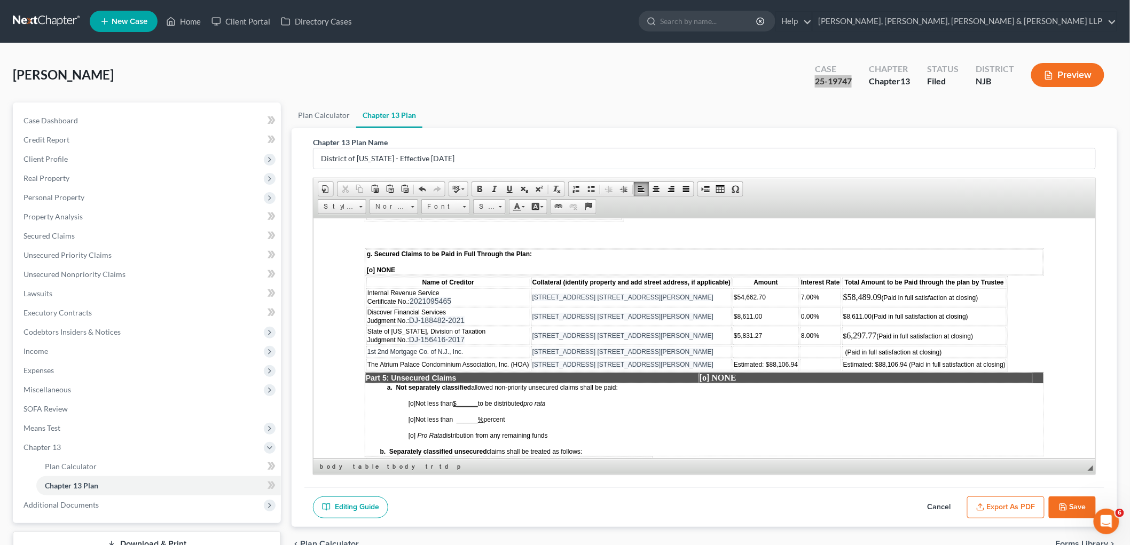
click at [413, 415] on span "[o]" at bounding box center [411, 418] width 7 height 7
click at [478, 415] on u "%" at bounding box center [480, 418] width 6 height 7
drag, startPoint x: 477, startPoint y: 369, endPoint x: 457, endPoint y: 369, distance: 20.3
click at [457, 415] on span "[x ] Not less than _100 % percent" at bounding box center [452, 418] width 89 height 7
click at [506, 415] on p "[x ] Not less than _100% percent" at bounding box center [553, 418] width 290 height 7
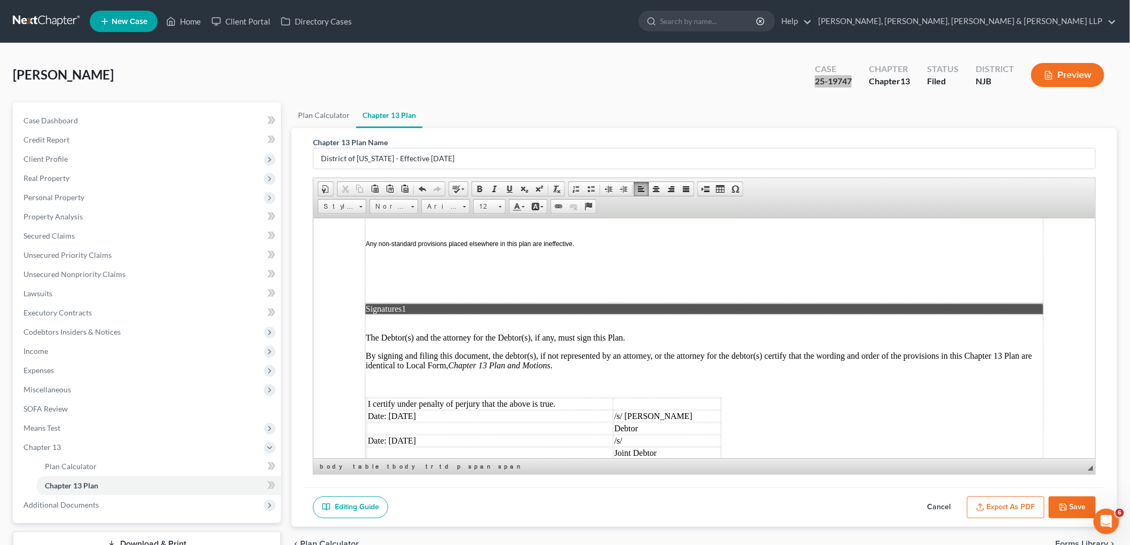
scroll to position [2670, 0]
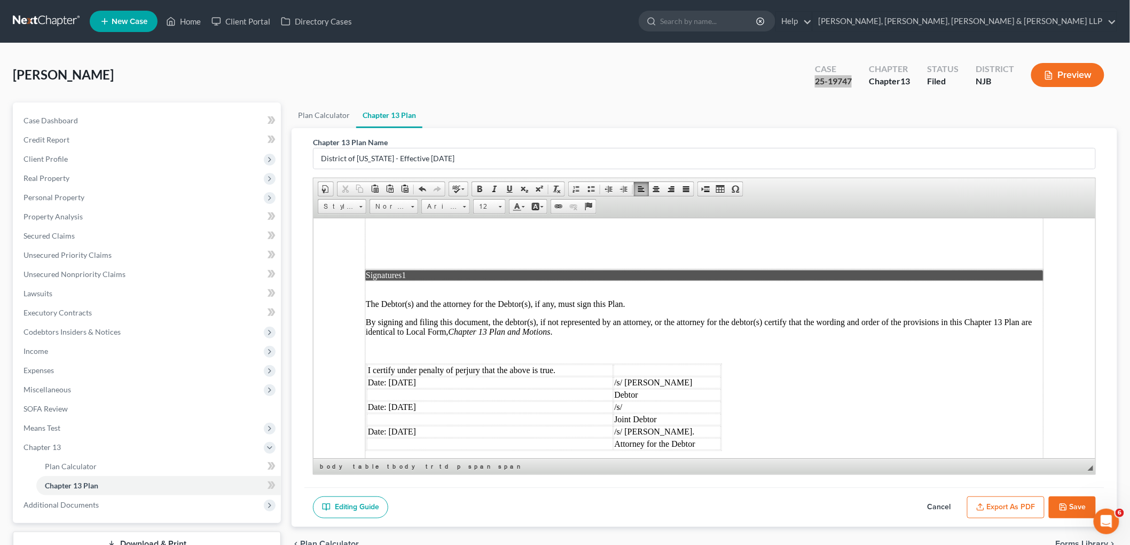
click at [403, 376] on td "Date: [DATE]" at bounding box center [489, 382] width 246 height 12
click at [407, 401] on td "Date: [DATE]" at bounding box center [489, 407] width 246 height 12
click at [403, 426] on td "Date: [DATE]" at bounding box center [489, 432] width 246 height 12
click at [605, 503] on button "Save" at bounding box center [1072, 508] width 47 height 22
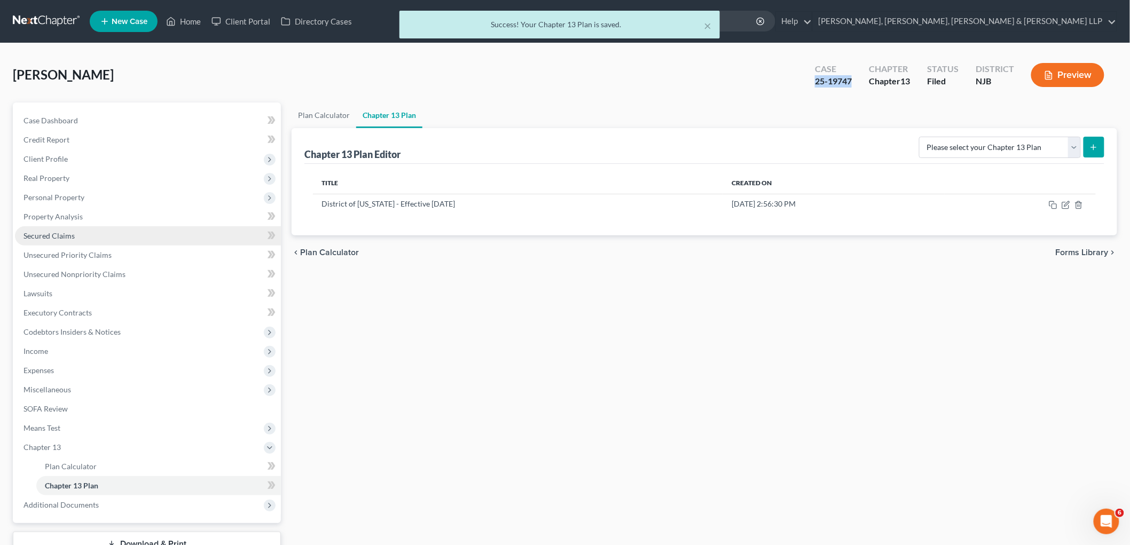
click at [36, 234] on span "Secured Claims" at bounding box center [48, 235] width 51 height 9
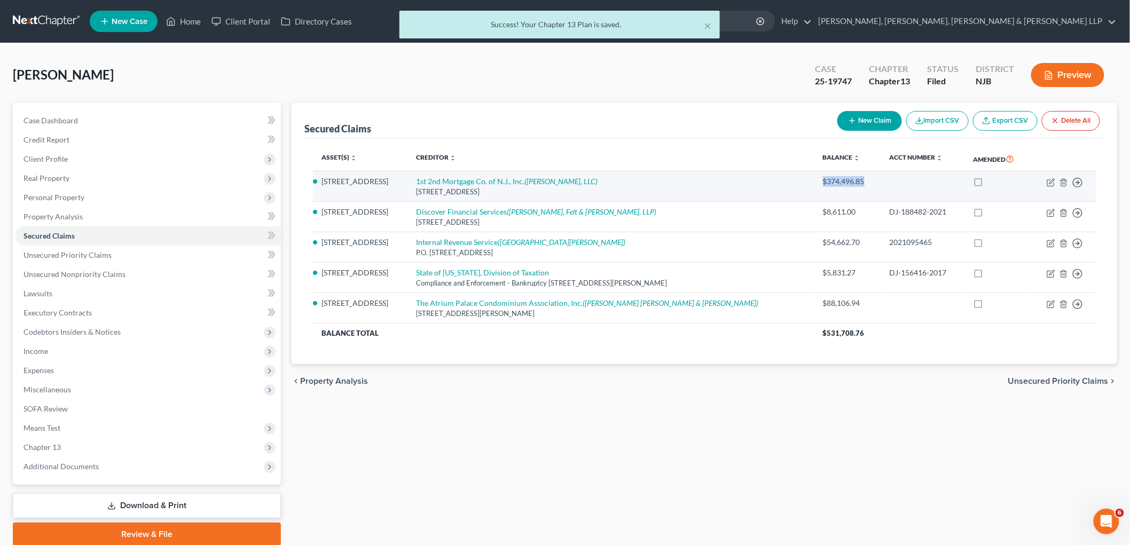
drag, startPoint x: 809, startPoint y: 180, endPoint x: 859, endPoint y: 183, distance: 49.7
click at [605, 183] on td "$374,496.85" at bounding box center [847, 186] width 66 height 30
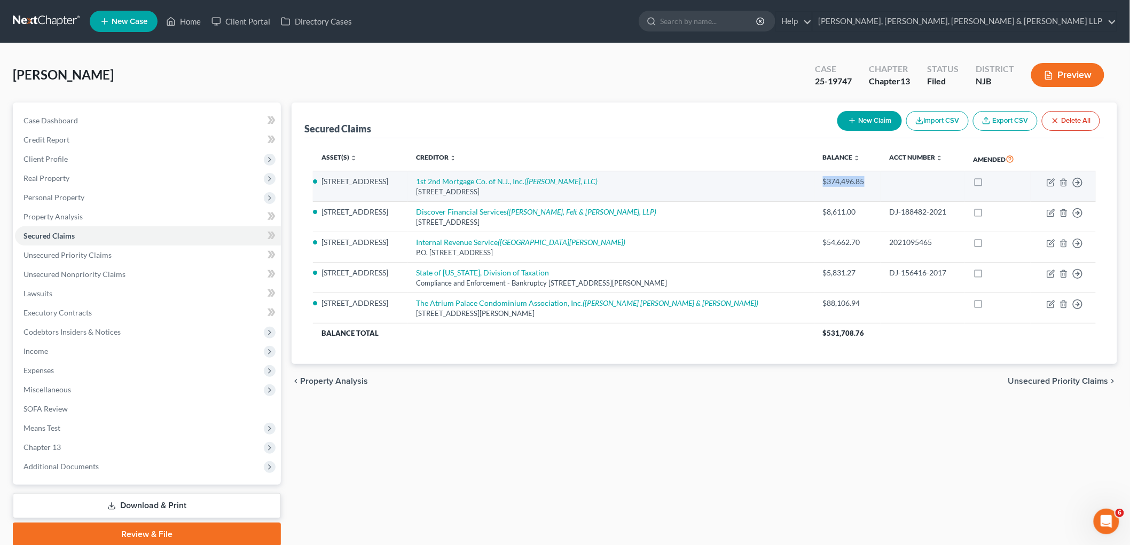
copy div "$374,496.85"
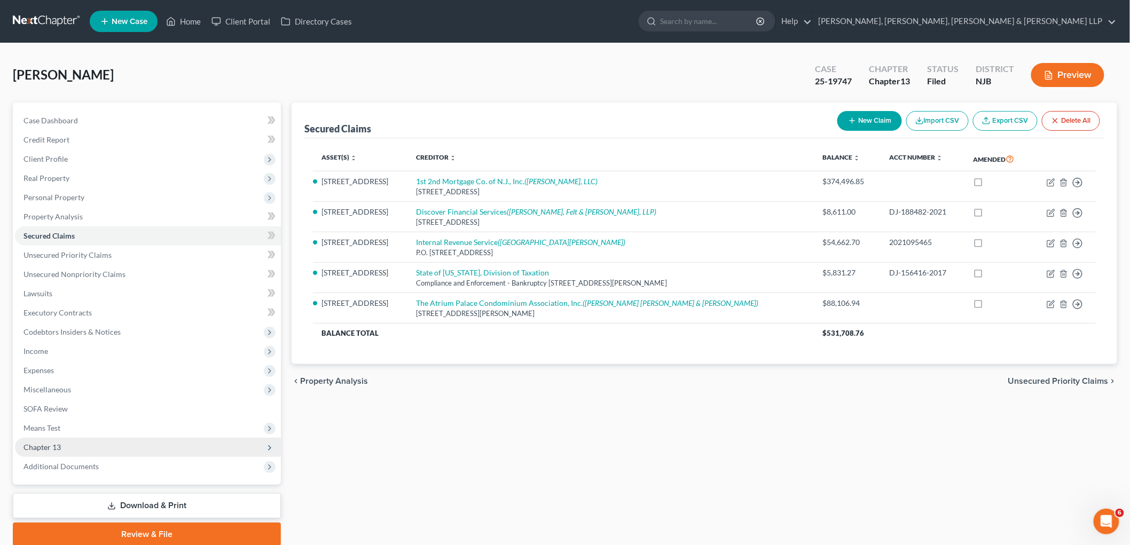
click at [47, 445] on span "Chapter 13" at bounding box center [41, 447] width 37 height 9
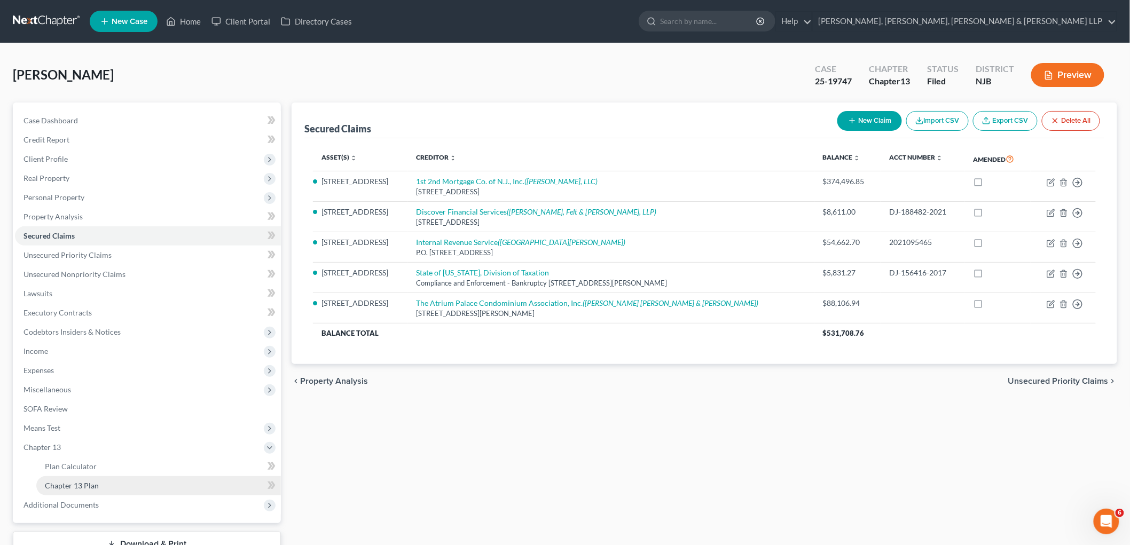
click at [65, 482] on span "Chapter 13 Plan" at bounding box center [72, 485] width 54 height 9
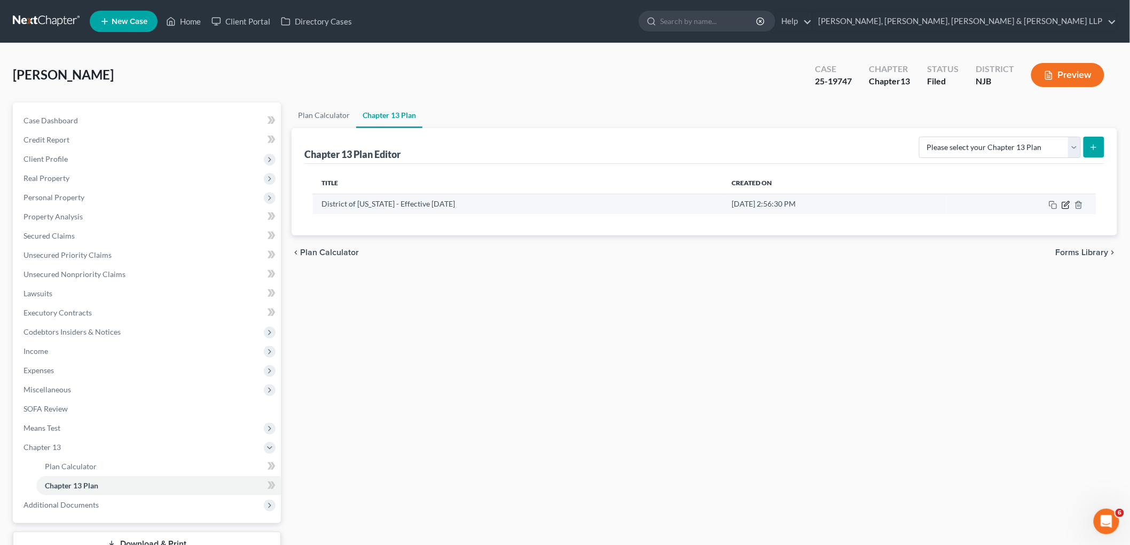
click at [605, 207] on icon "button" at bounding box center [1065, 205] width 9 height 9
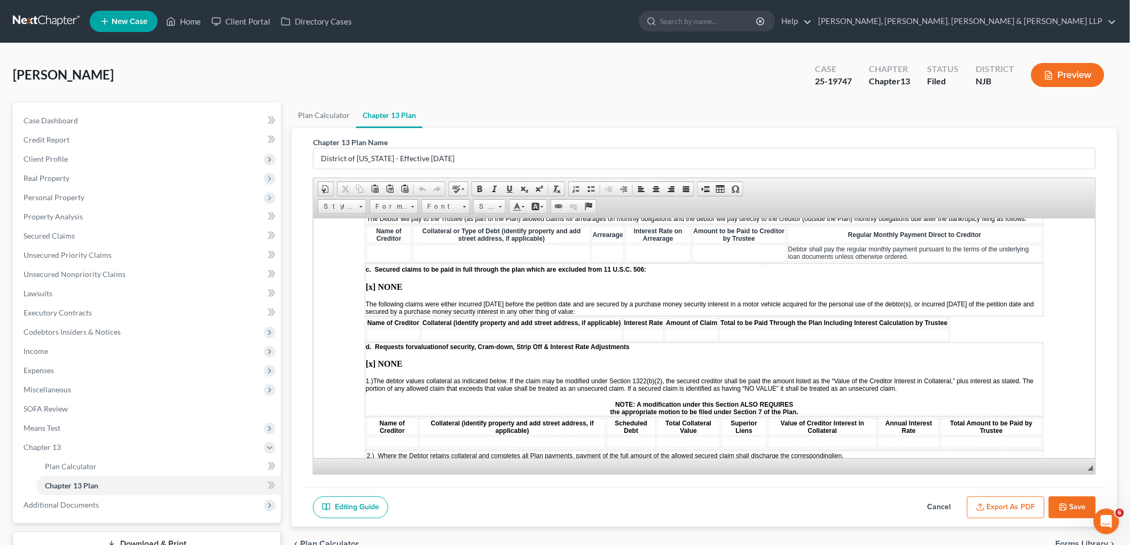
scroll to position [1483, 0]
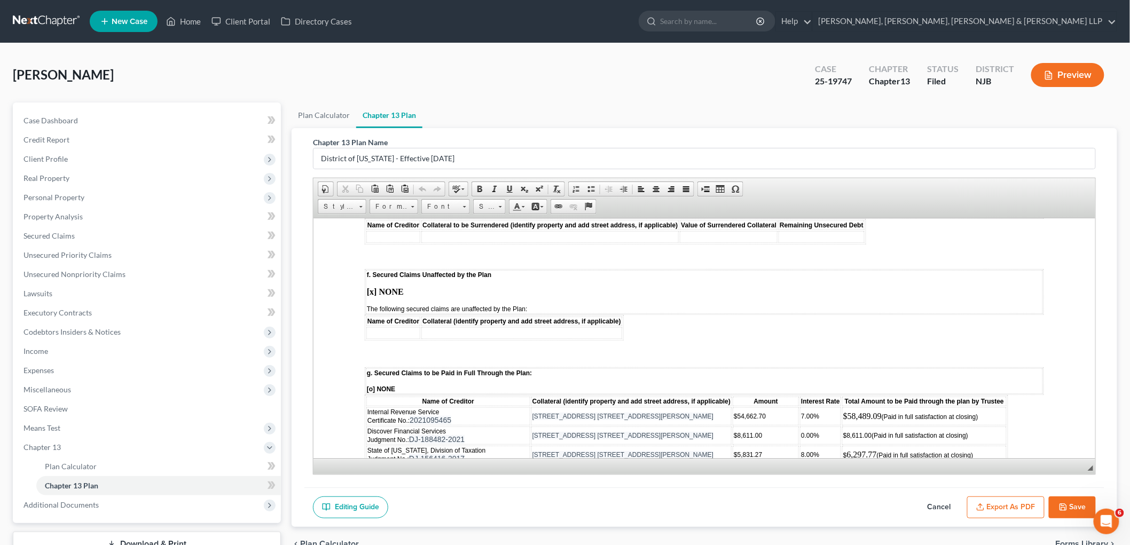
click at [605, 465] on td at bounding box center [765, 471] width 66 height 12
paste body
click at [605, 465] on td "(Paid in full satisfaction at closing)" at bounding box center [923, 471] width 164 height 12
click at [605, 505] on icon "button" at bounding box center [1063, 507] width 9 height 9
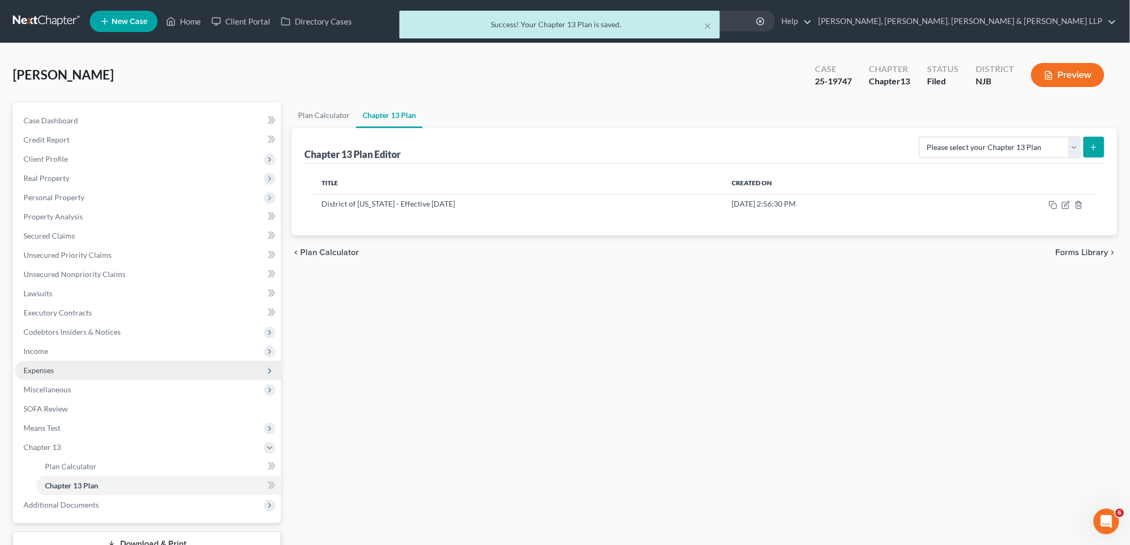
click at [42, 367] on span "Expenses" at bounding box center [38, 370] width 30 height 9
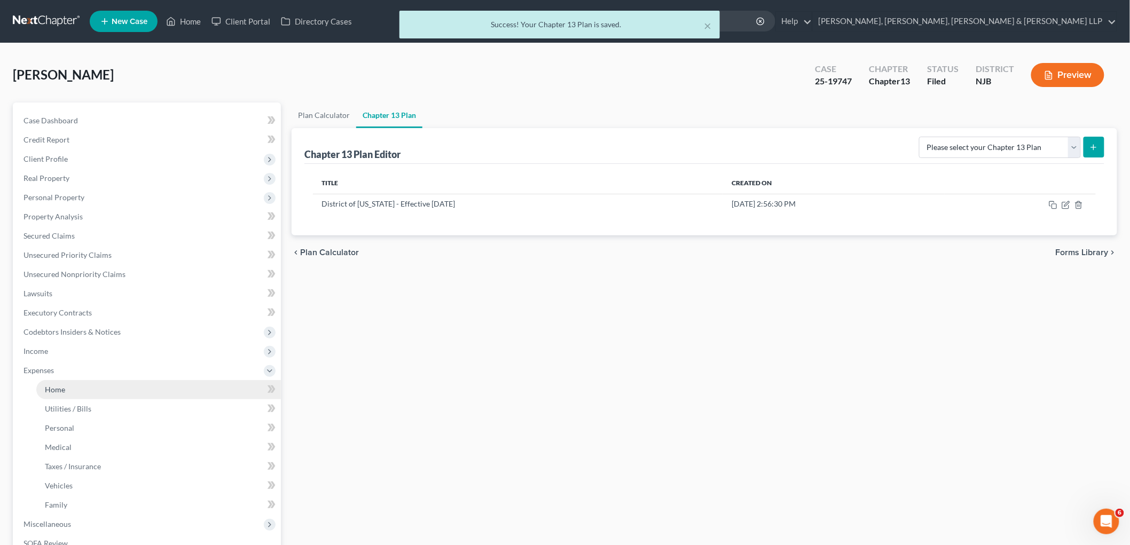
click at [54, 385] on span "Home" at bounding box center [55, 389] width 20 height 9
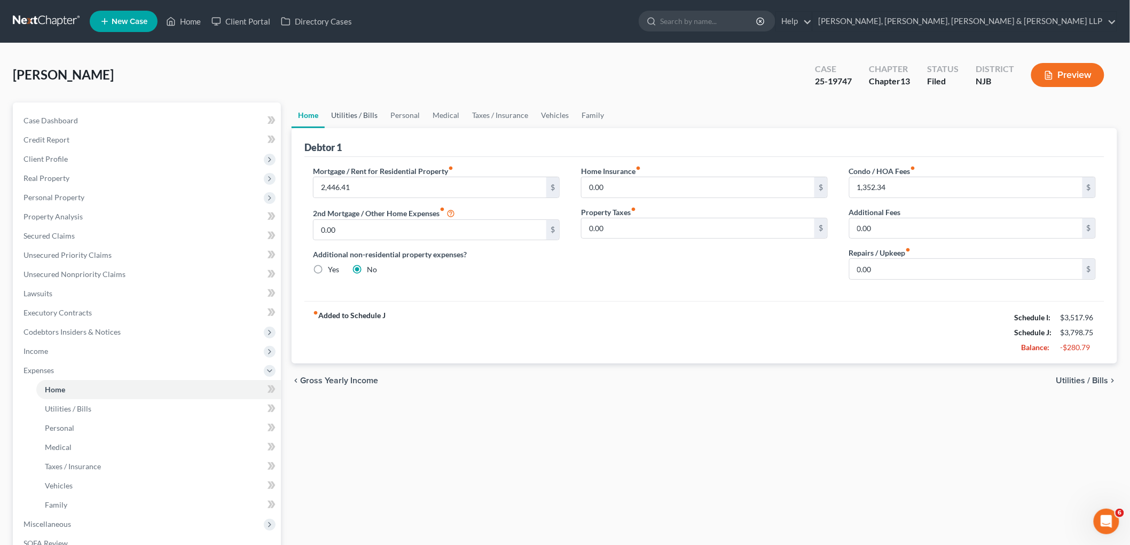
click at [354, 110] on link "Utilities / Bills" at bounding box center [354, 116] width 59 height 26
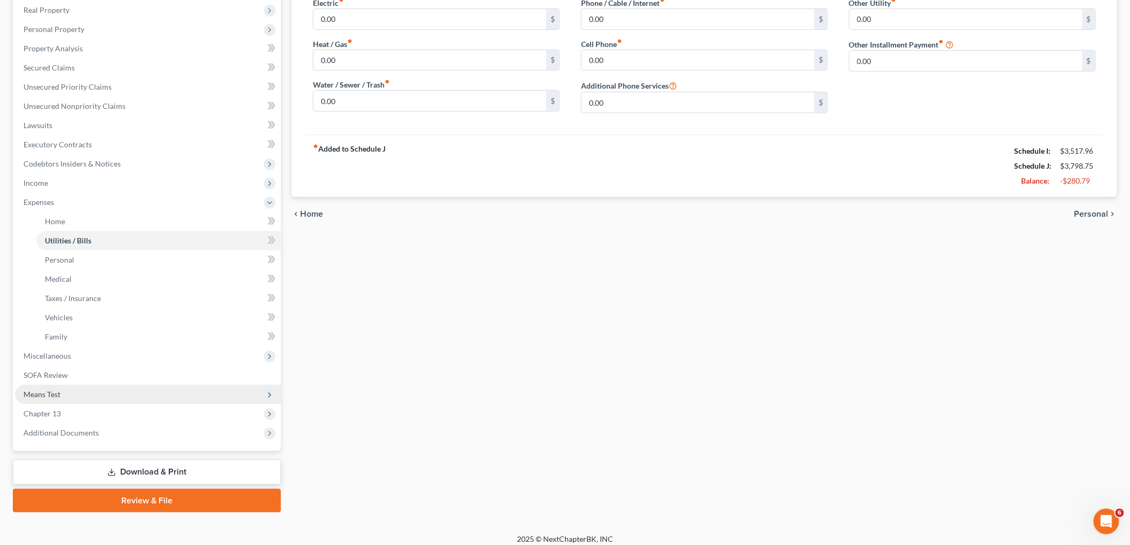
scroll to position [175, 0]
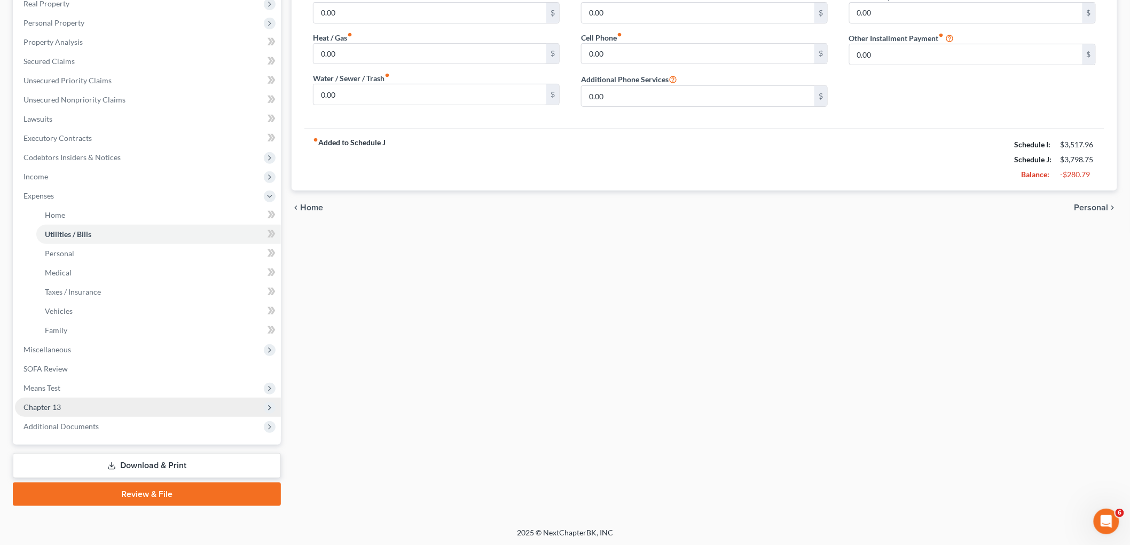
click at [72, 402] on span "Chapter 13" at bounding box center [148, 407] width 266 height 19
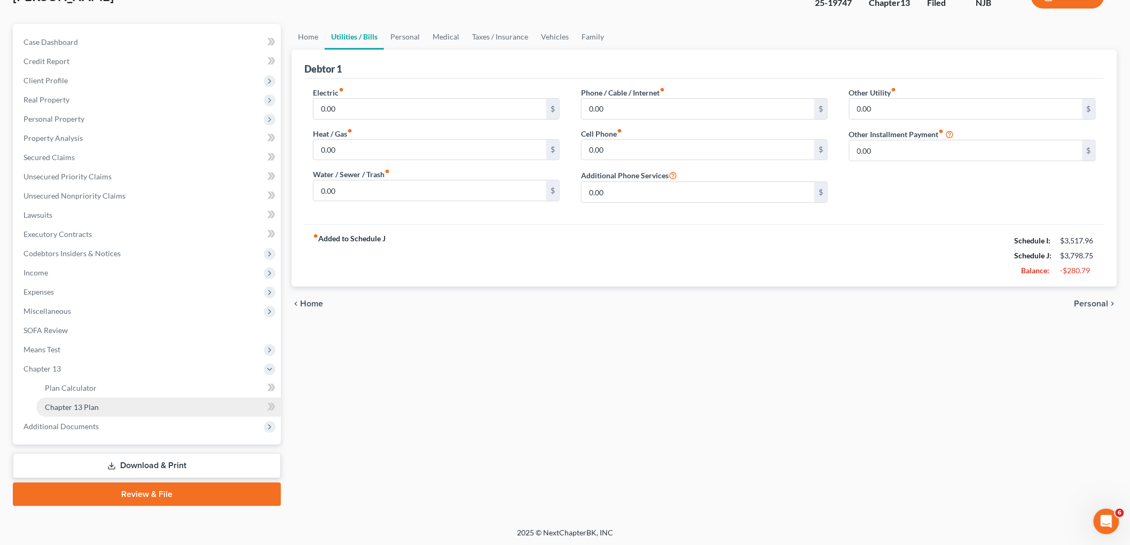
click at [73, 404] on span "Chapter 13 Plan" at bounding box center [72, 407] width 54 height 9
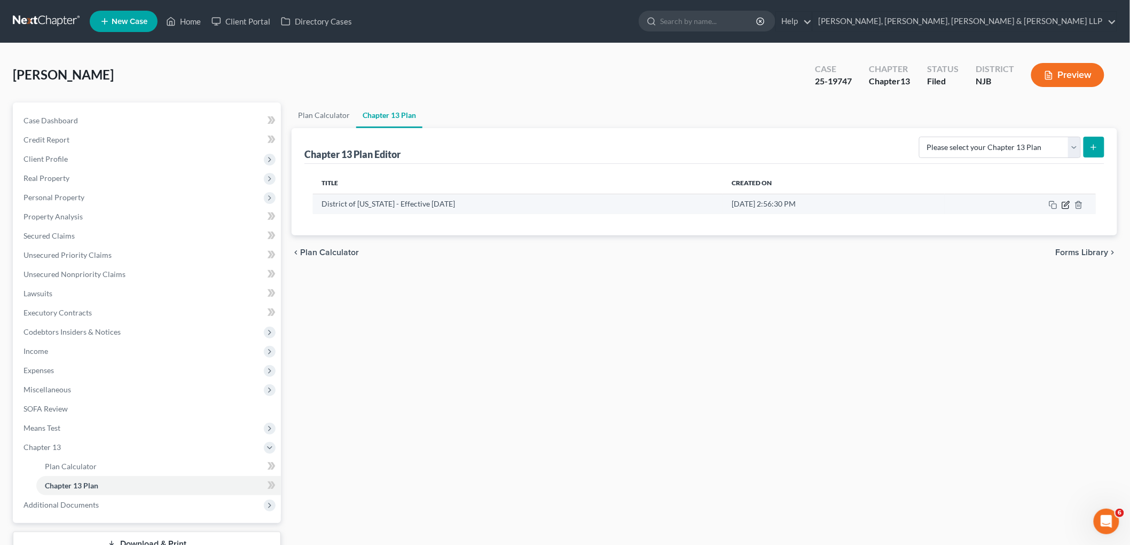
click at [605, 206] on icon "button" at bounding box center [1065, 205] width 9 height 9
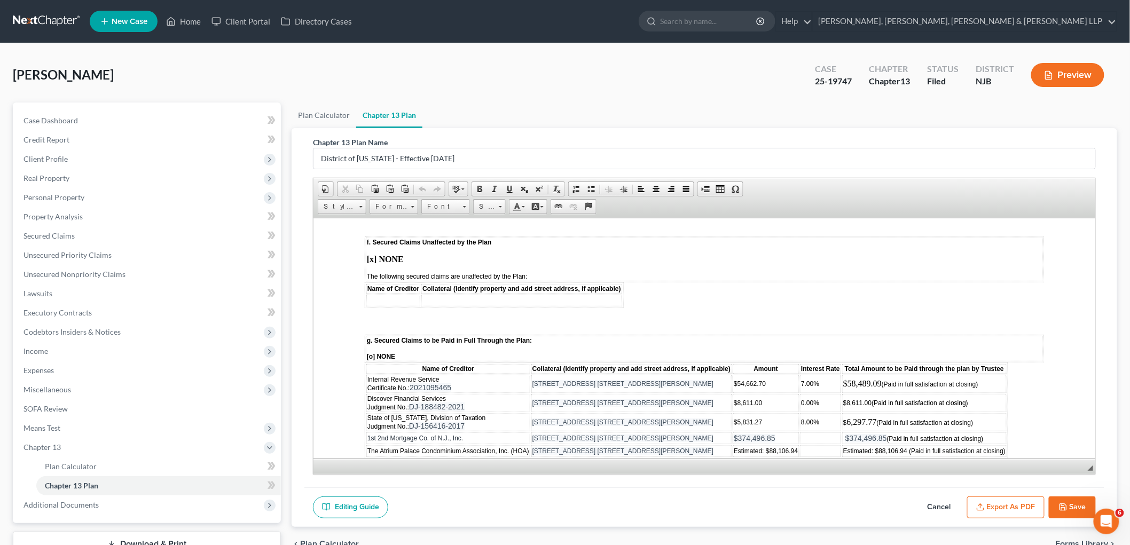
scroll to position [1483, 0]
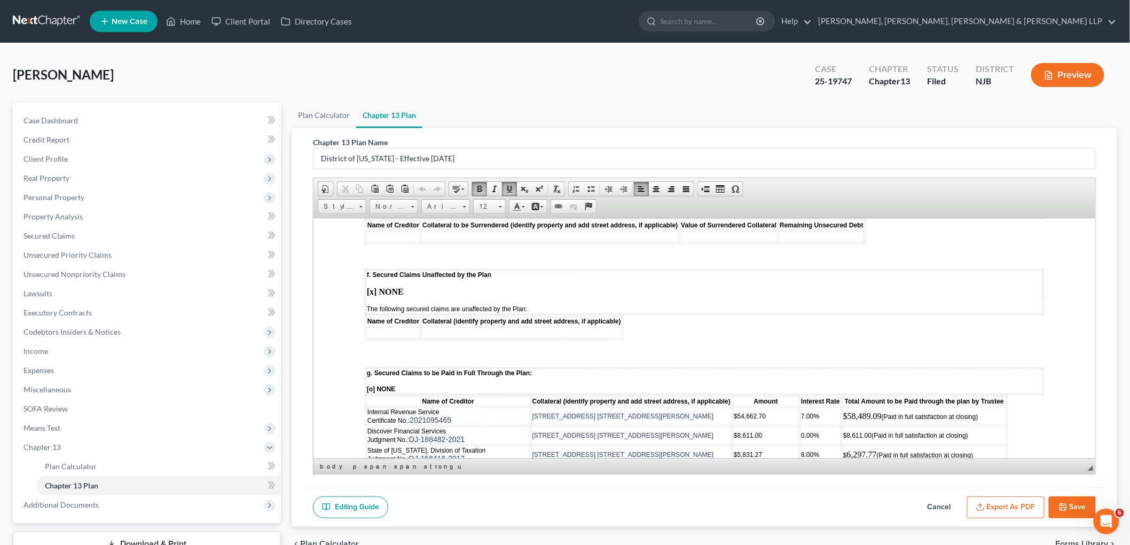
click at [403, 385] on p "[o] NONE" at bounding box center [703, 388] width 675 height 7
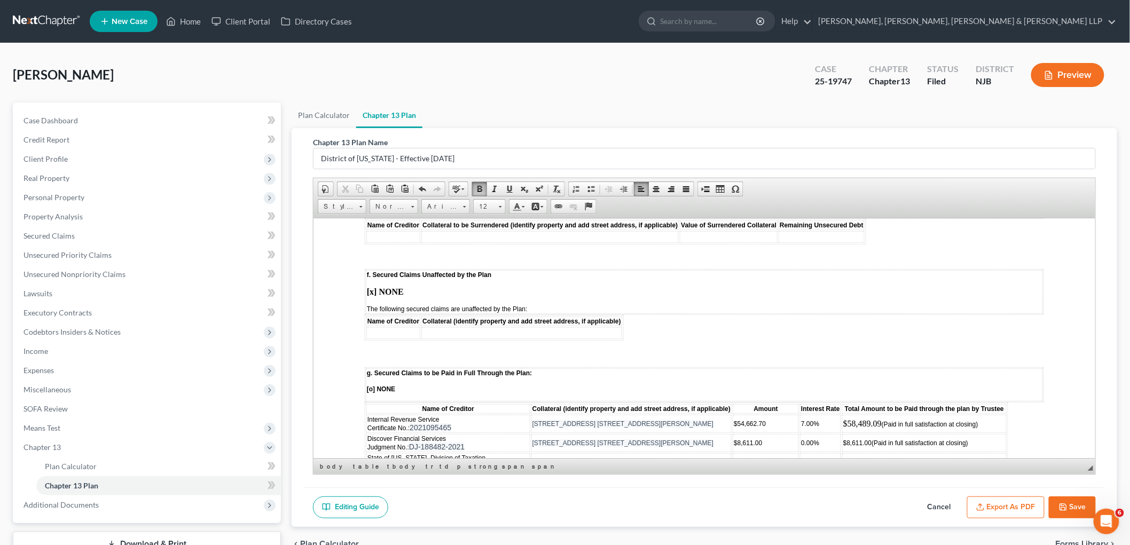
click at [605, 472] on td at bounding box center [819, 478] width 41 height 12
drag, startPoint x: 827, startPoint y: 430, endPoint x: 808, endPoint y: 430, distance: 18.7
click at [605, 474] on td "2.875%" at bounding box center [819, 480] width 41 height 12
drag, startPoint x: 831, startPoint y: 432, endPoint x: 800, endPoint y: 431, distance: 31.0
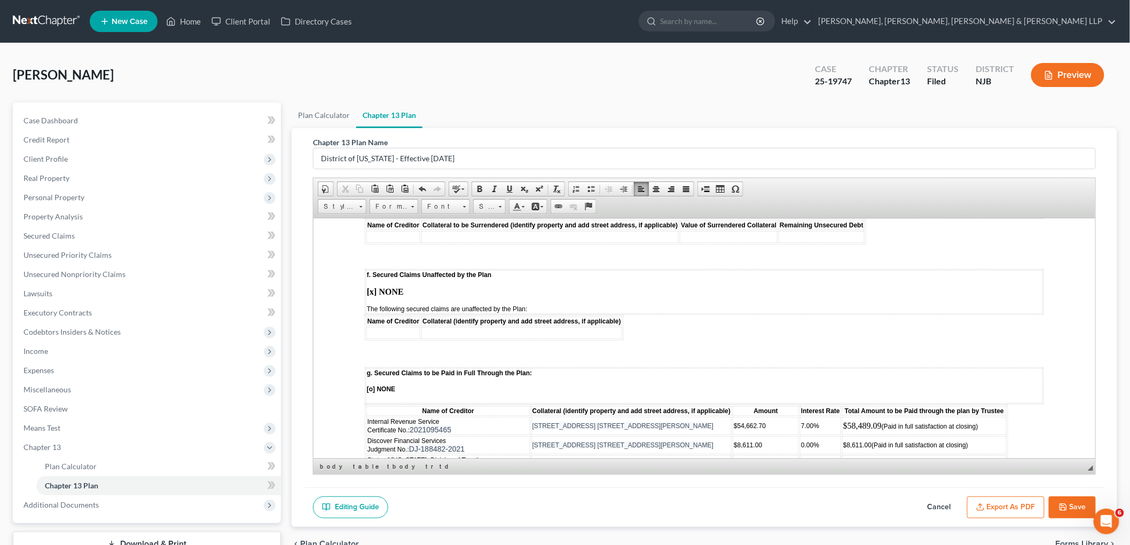
click at [605, 474] on td "2.875%" at bounding box center [819, 480] width 41 height 12
copy td "2.875%"
drag, startPoint x: 780, startPoint y: 432, endPoint x: 735, endPoint y: 428, distance: 45.0
click at [605, 474] on td "$374,496.85" at bounding box center [765, 480] width 66 height 12
copy span "$374,496.85"
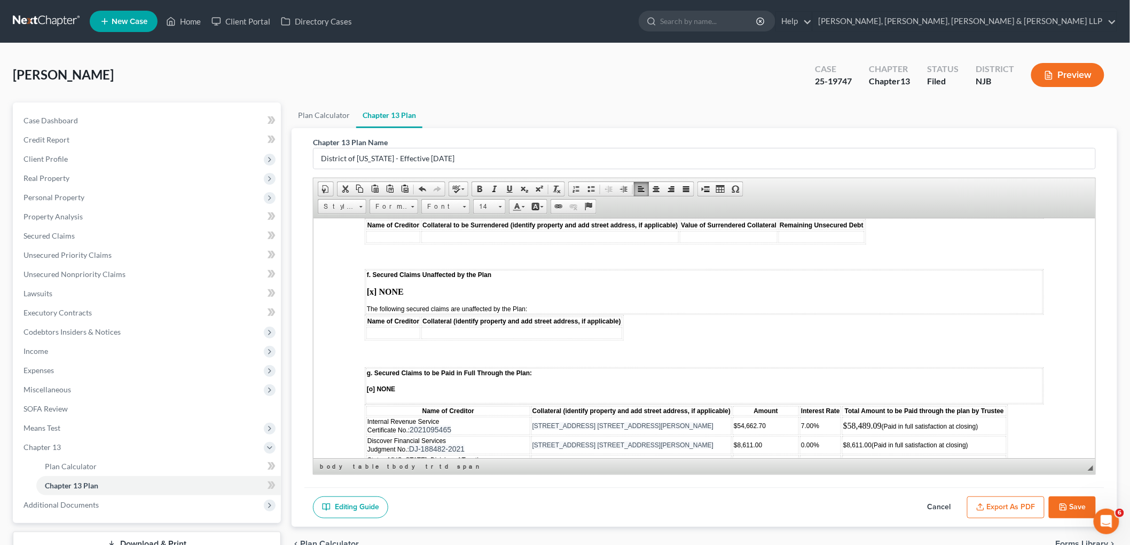
click at [605, 476] on span "$374,496.85" at bounding box center [866, 480] width 42 height 9
drag, startPoint x: 885, startPoint y: 429, endPoint x: 848, endPoint y: 428, distance: 36.3
click at [605, 476] on span "$374,496.85" at bounding box center [866, 480] width 42 height 9
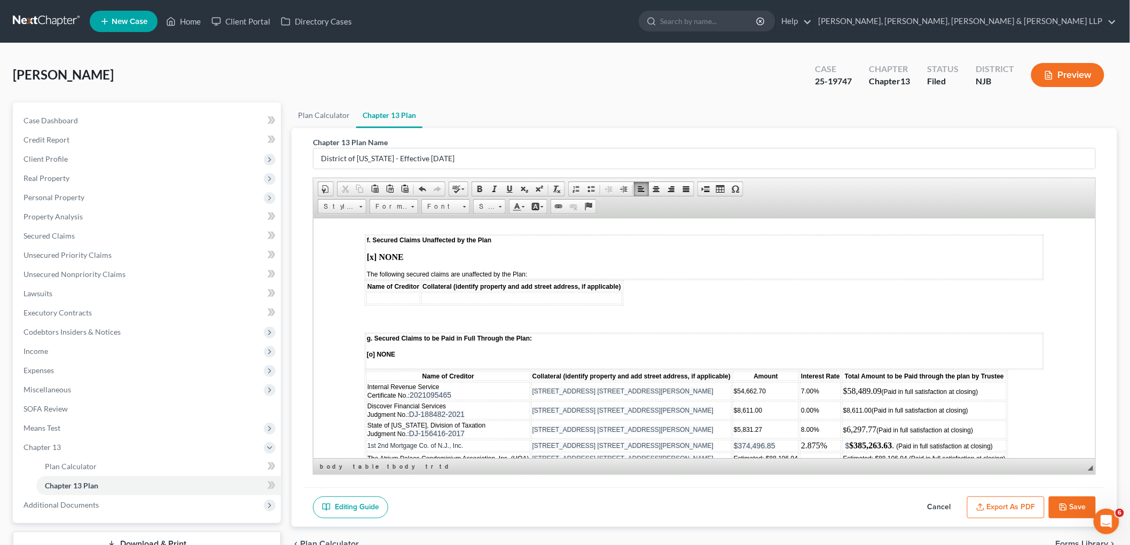
scroll to position [1542, 0]
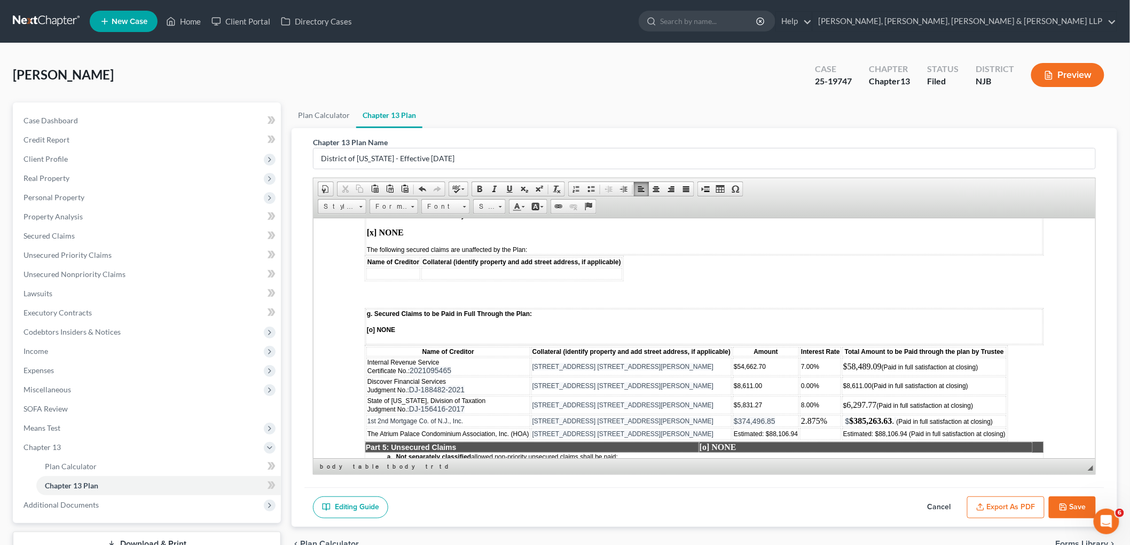
click at [605, 416] on strong "$385,263.63" at bounding box center [870, 420] width 43 height 9
click at [605, 416] on span at bounding box center [891, 420] width 2 height 9
drag, startPoint x: 888, startPoint y: 373, endPoint x: 844, endPoint y: 373, distance: 44.3
click at [605, 416] on strong "$385,263.63" at bounding box center [866, 420] width 43 height 9
click at [605, 400] on span "297.77" at bounding box center [864, 404] width 23 height 9
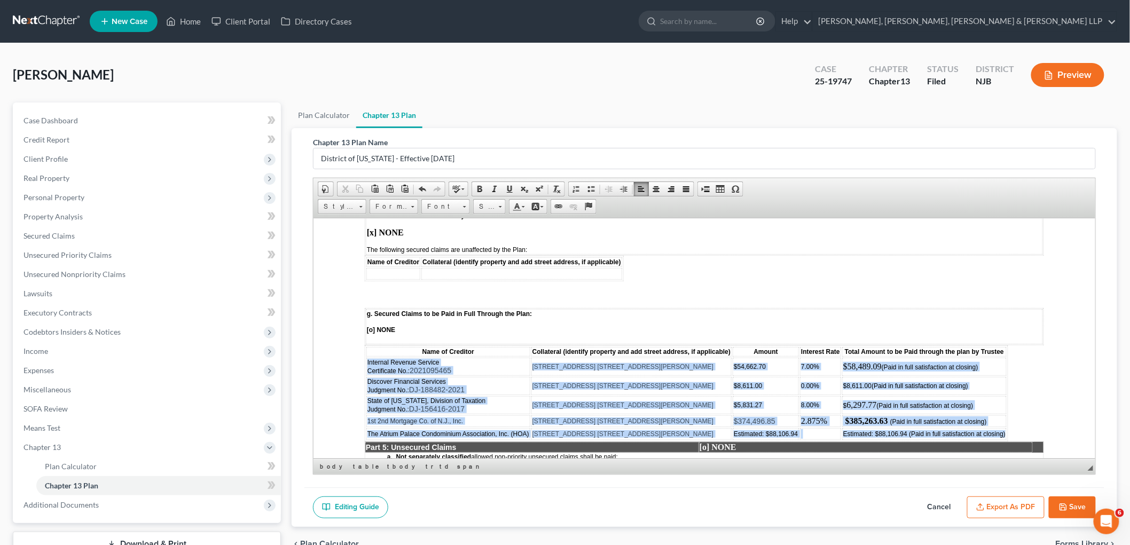
drag, startPoint x: 1003, startPoint y: 384, endPoint x: 366, endPoint y: 313, distance: 640.9
click at [366, 357] on tbody "Internal Revenue Service Certificate No.: 2021095465 [STREET_ADDRESS] 14R, [GEO…" at bounding box center [686, 398] width 640 height 82
click at [456, 201] on span "Arial" at bounding box center [440, 207] width 37 height 14
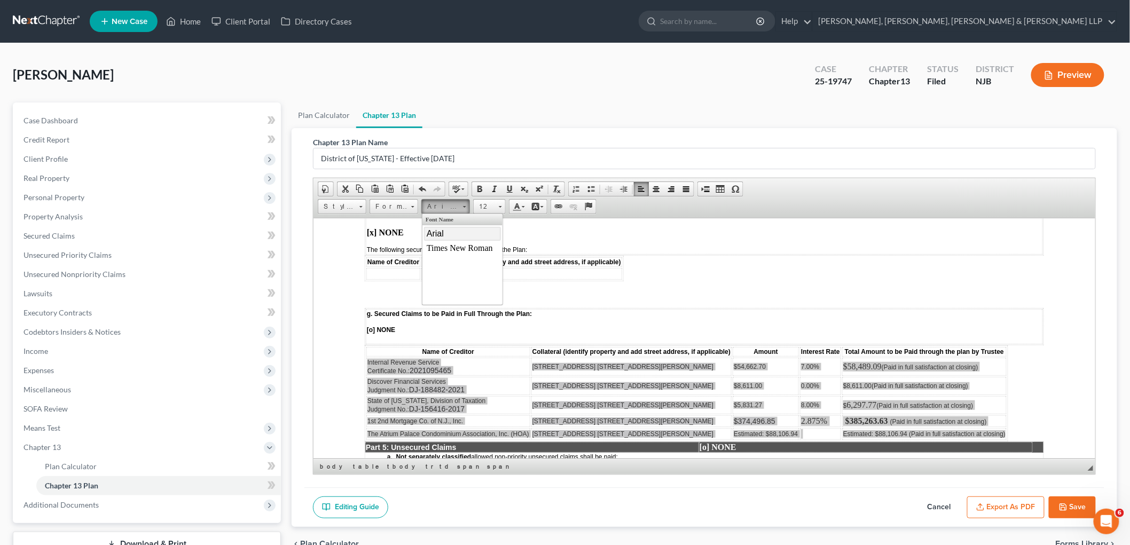
scroll to position [0, 0]
click at [455, 236] on link "Arial" at bounding box center [461, 233] width 77 height 14
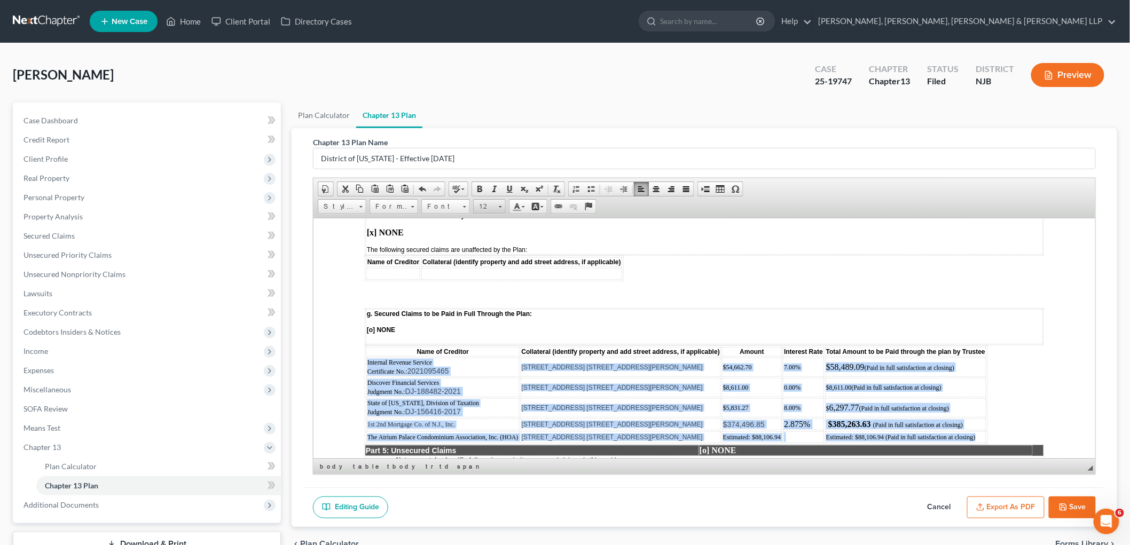
click at [485, 206] on span "12" at bounding box center [484, 207] width 21 height 14
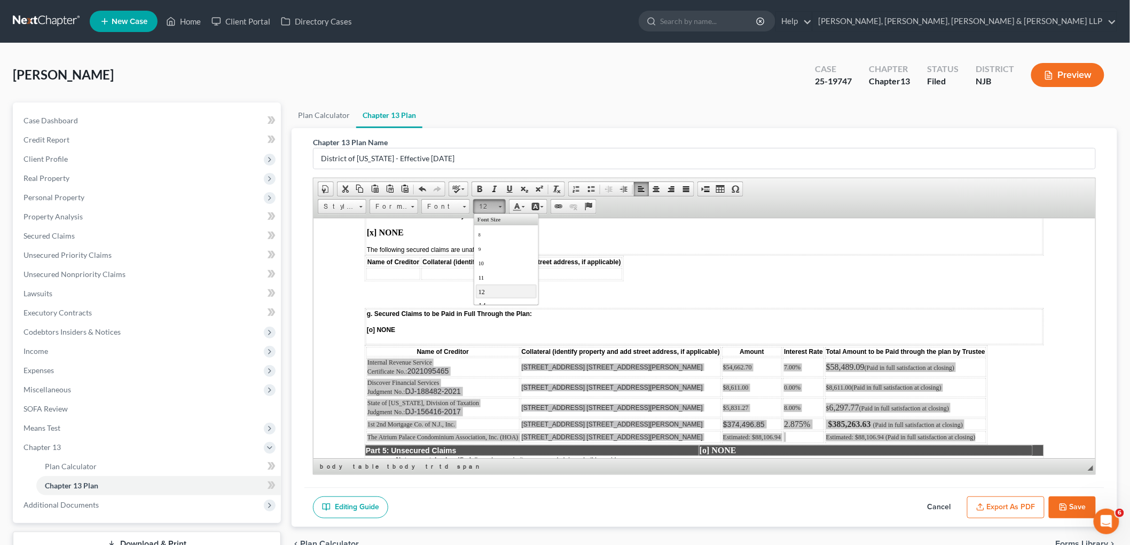
click at [485, 290] on link "12" at bounding box center [505, 291] width 61 height 14
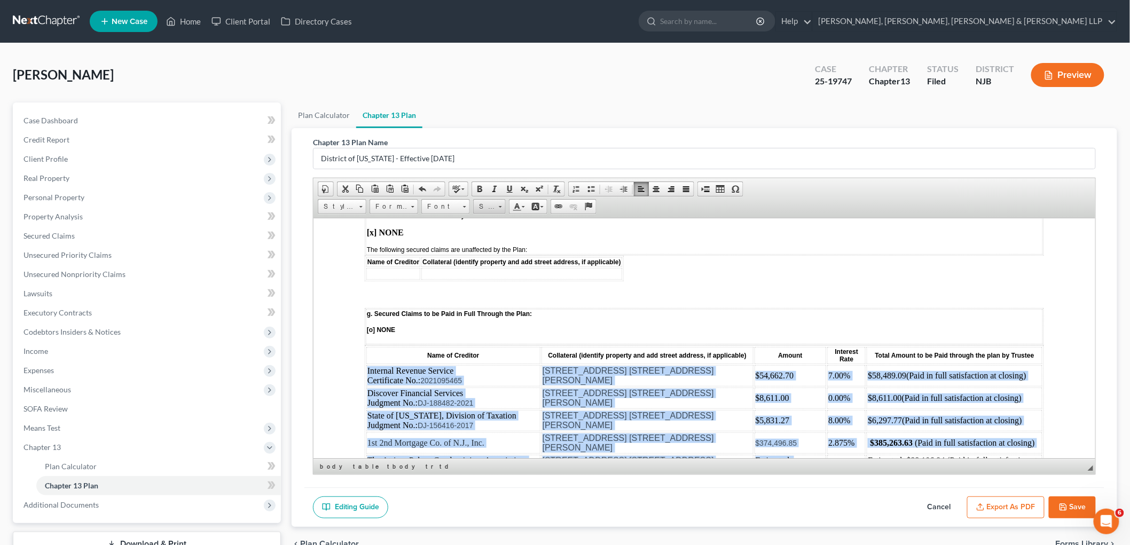
click at [490, 204] on span "Size" at bounding box center [484, 207] width 21 height 14
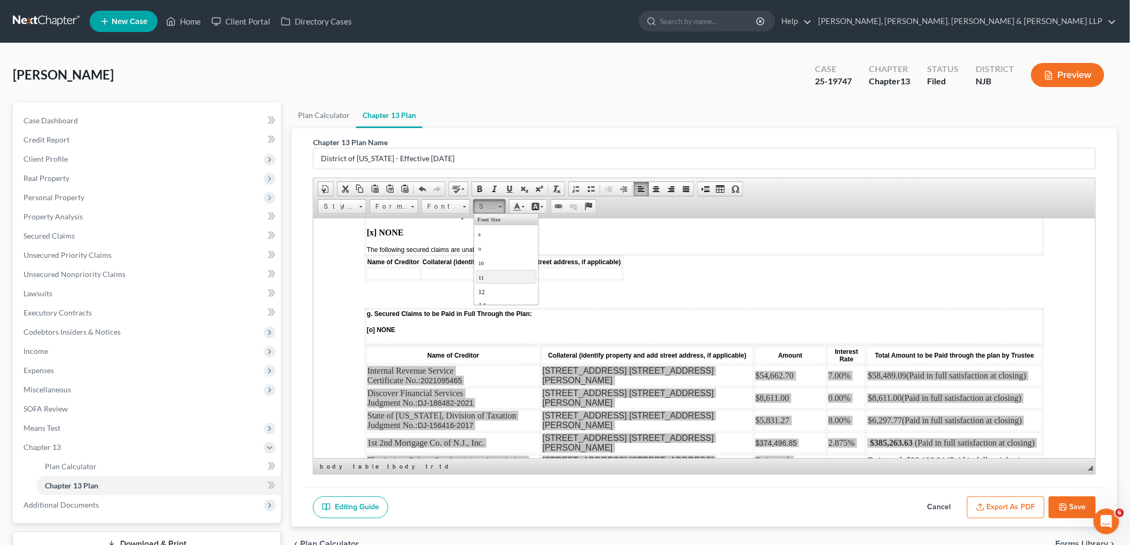
click at [489, 276] on link "11" at bounding box center [505, 277] width 61 height 14
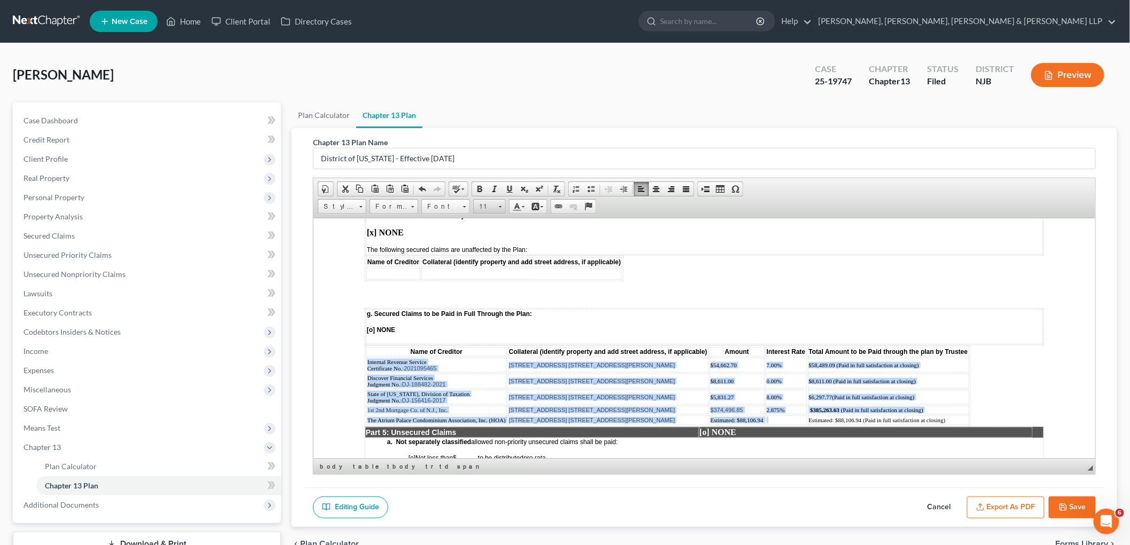
click at [493, 207] on span "11" at bounding box center [484, 207] width 21 height 14
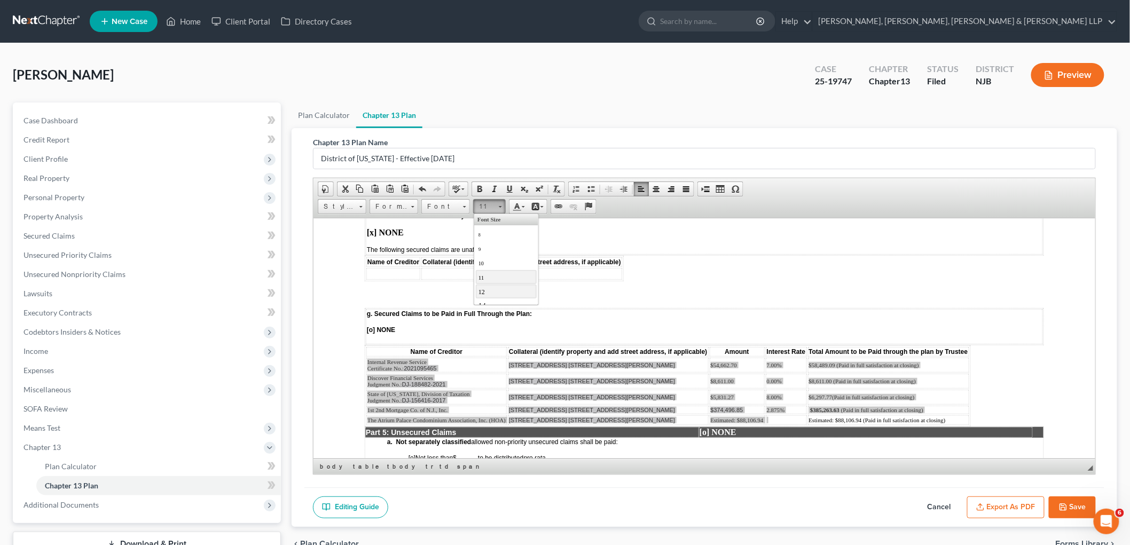
click at [490, 294] on link "12" at bounding box center [505, 291] width 61 height 14
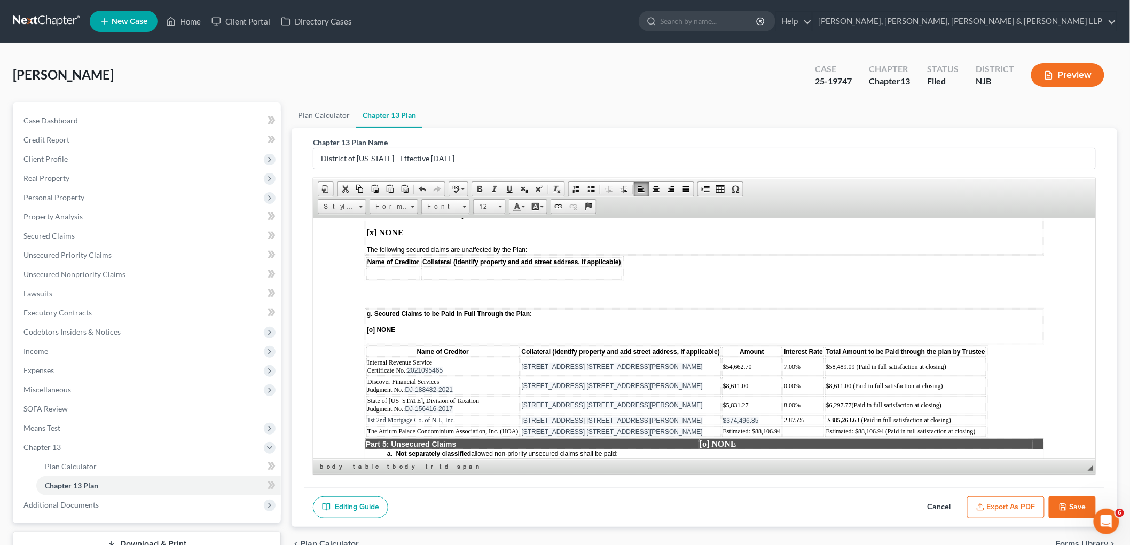
click at [605, 309] on td "g. Secured Claims to be Paid in Full Through the Plan: [o] NONE" at bounding box center [703, 326] width 677 height 35
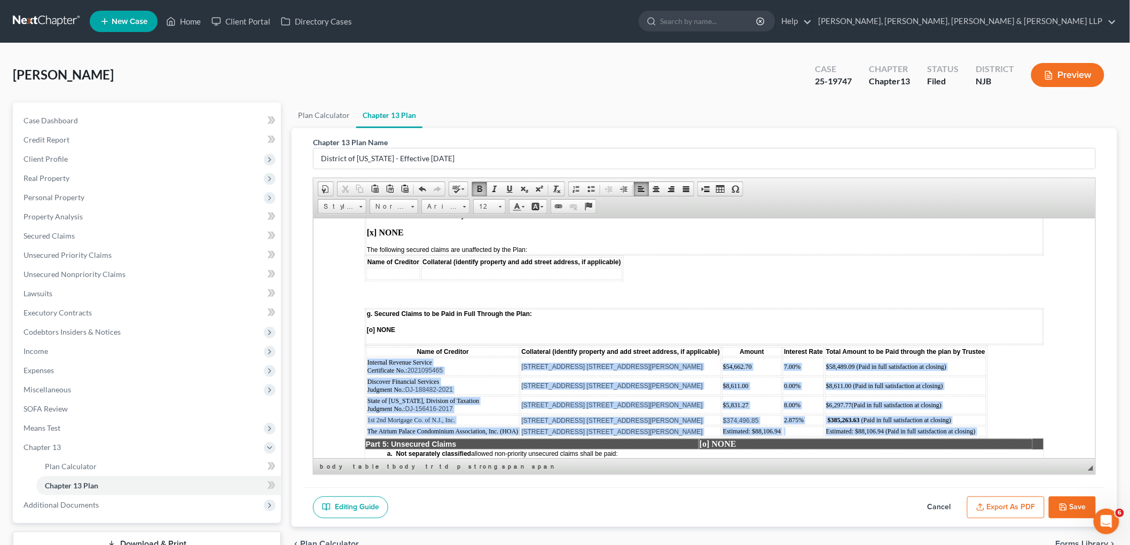
drag, startPoint x: 366, startPoint y: 315, endPoint x: 979, endPoint y: 377, distance: 616.6
click at [605, 377] on tbody "Internal Revenue Service Certificate No.: 2021095465 [STREET_ADDRESS] 14R, [GEO…" at bounding box center [676, 396] width 620 height 79
click at [493, 207] on span "12" at bounding box center [484, 207] width 21 height 14
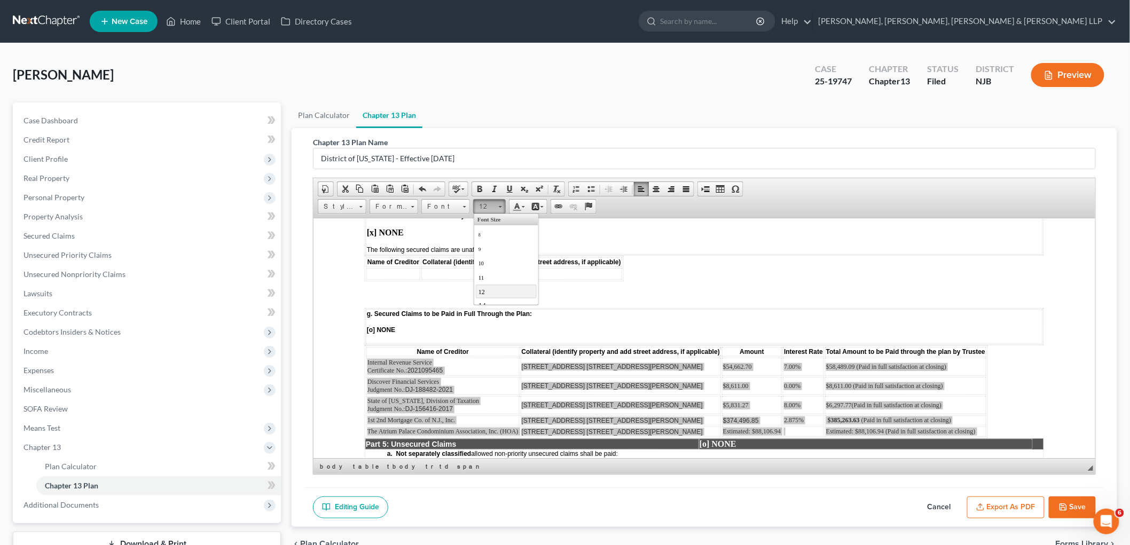
click at [490, 295] on link "12" at bounding box center [505, 291] width 61 height 14
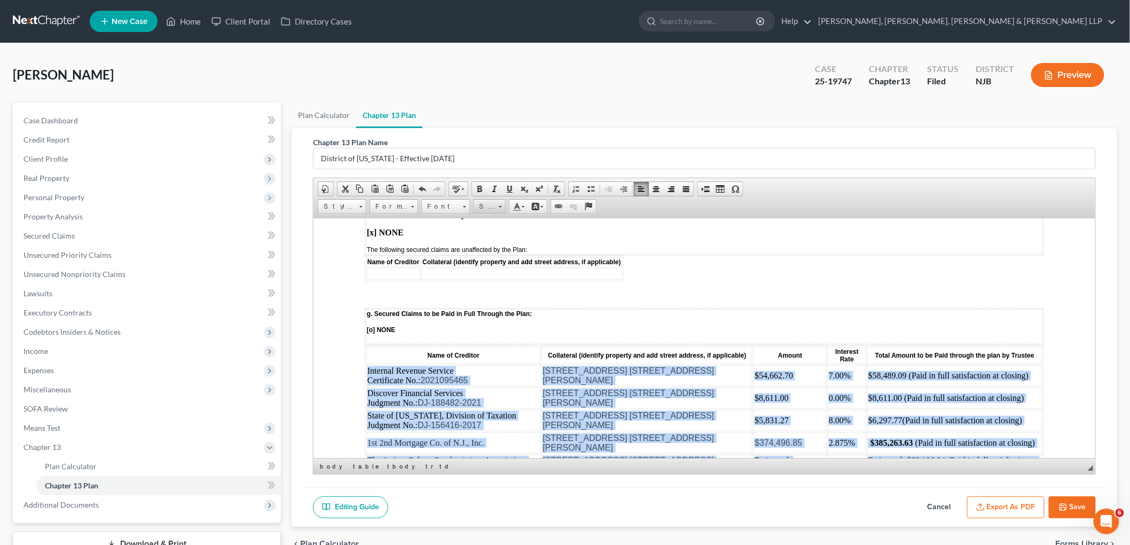
click at [486, 208] on span "Size" at bounding box center [484, 207] width 21 height 14
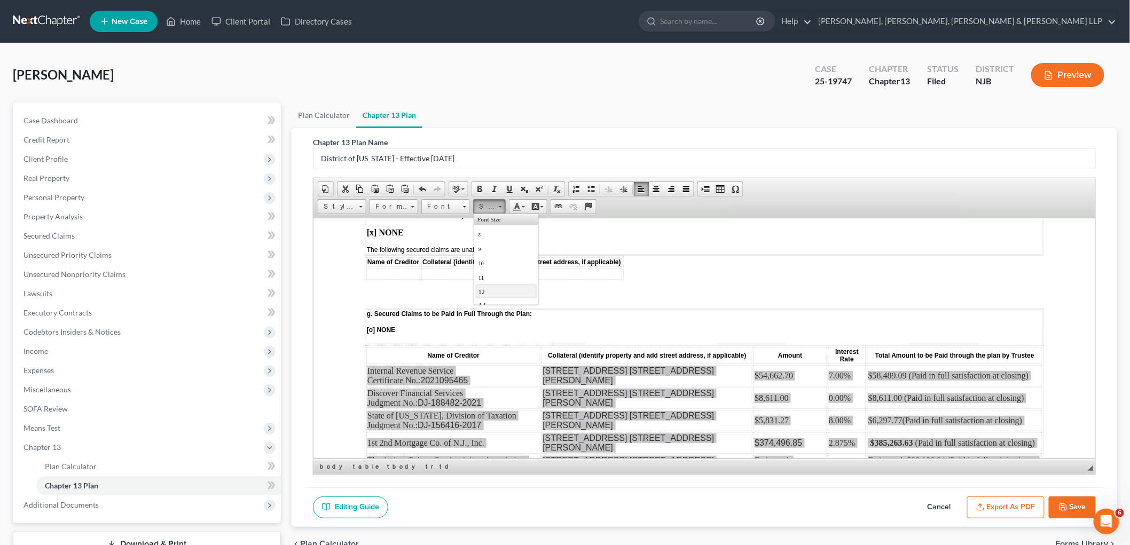
click at [489, 294] on link "12" at bounding box center [505, 291] width 61 height 14
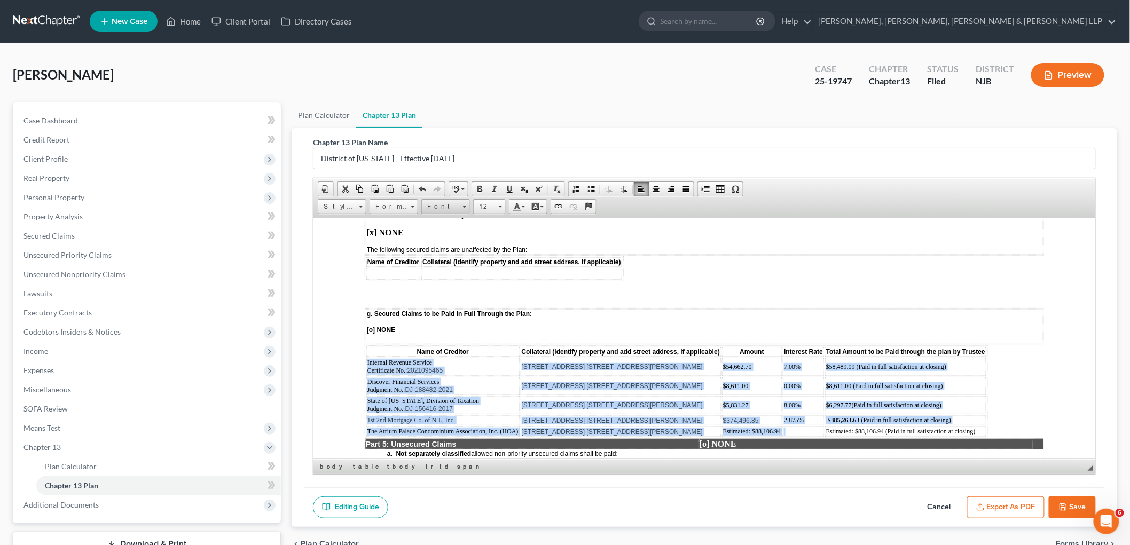
click at [458, 207] on span "Font" at bounding box center [440, 207] width 37 height 14
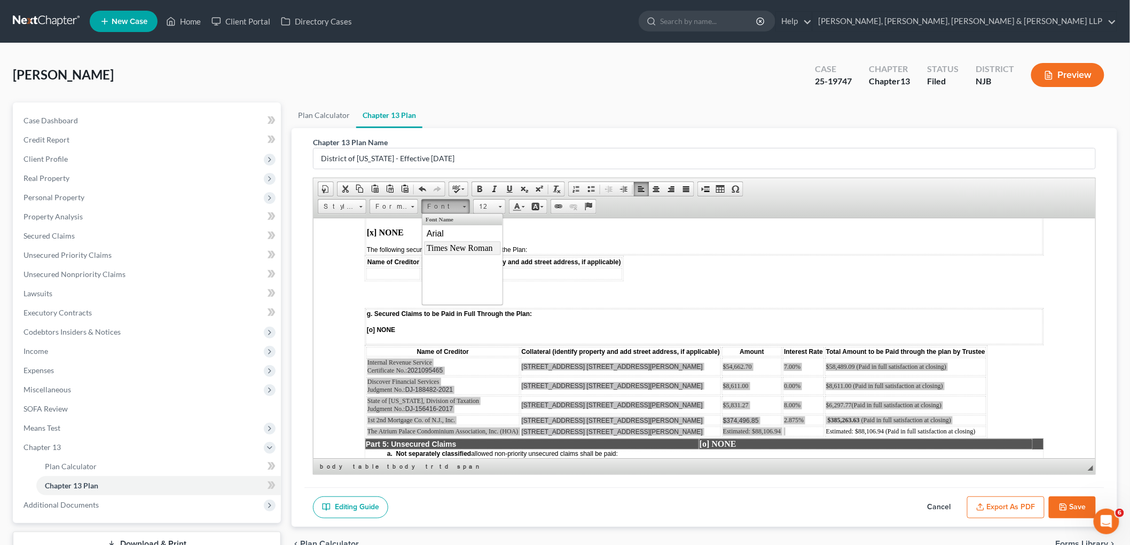
click at [454, 246] on span "Times New Roman" at bounding box center [459, 247] width 66 height 9
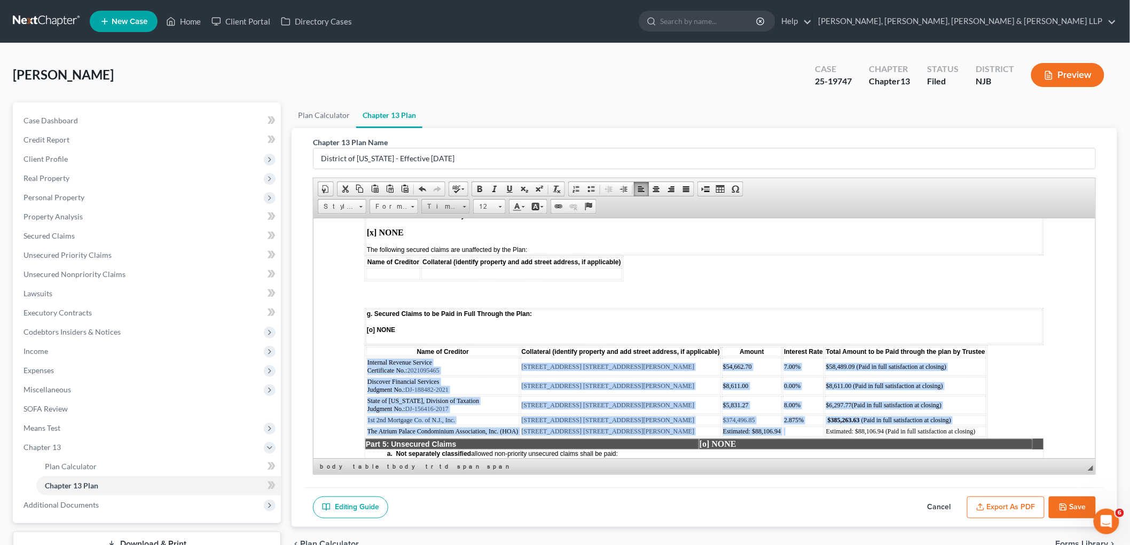
click at [454, 206] on span "Times New Roman" at bounding box center [440, 207] width 37 height 14
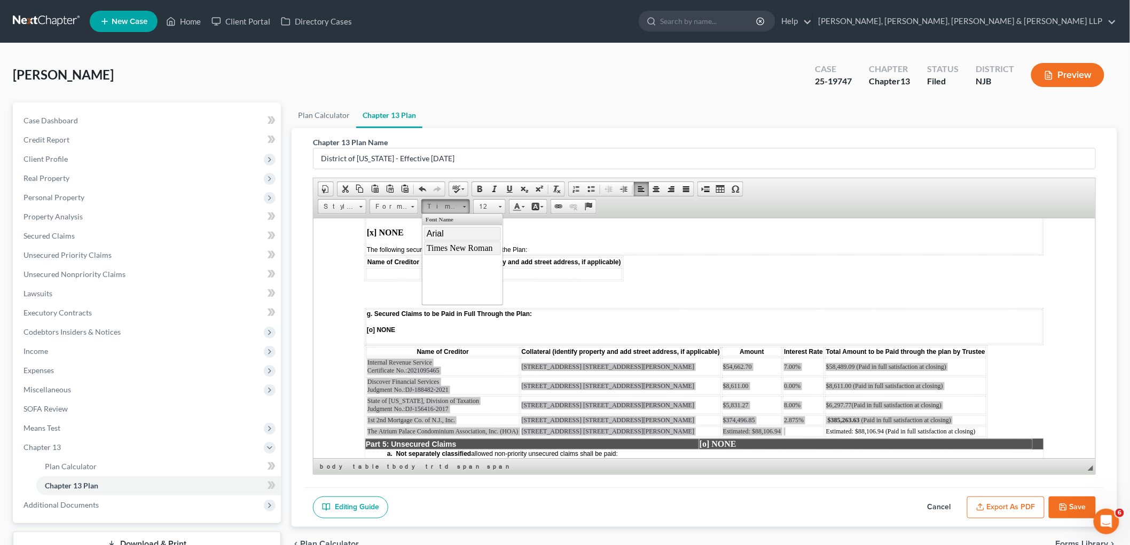
click at [444, 235] on link "Arial" at bounding box center [461, 233] width 77 height 14
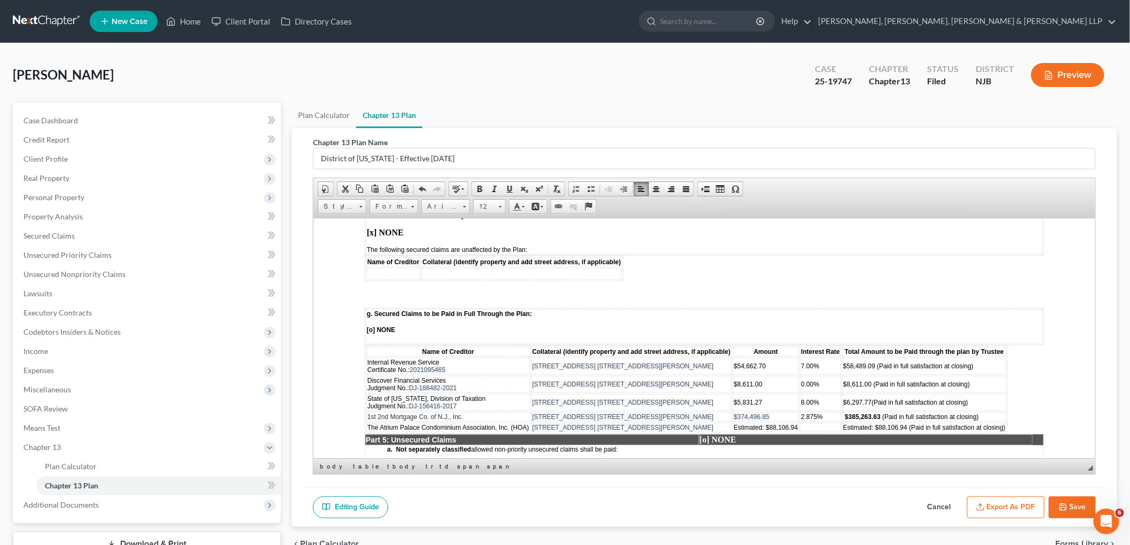
click at [605, 345] on html "STATISTICAL INFORMATION ONLY: Debtor must select the number of each of the foll…" at bounding box center [704, 170] width 782 height 2988
click at [605, 507] on button "Export as PDF" at bounding box center [1005, 508] width 77 height 22
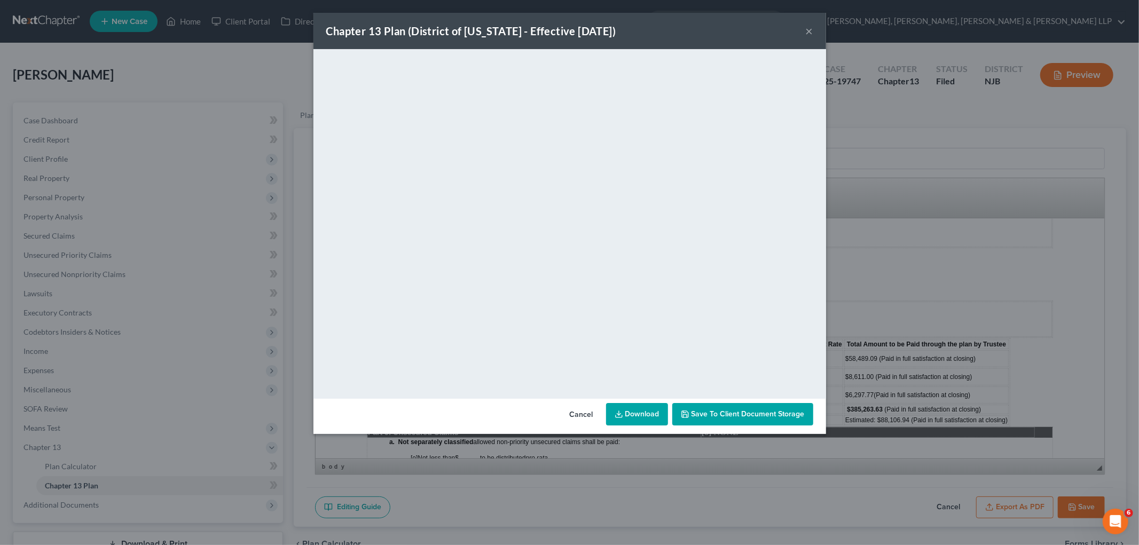
click at [571, 418] on button "Cancel" at bounding box center [581, 414] width 41 height 21
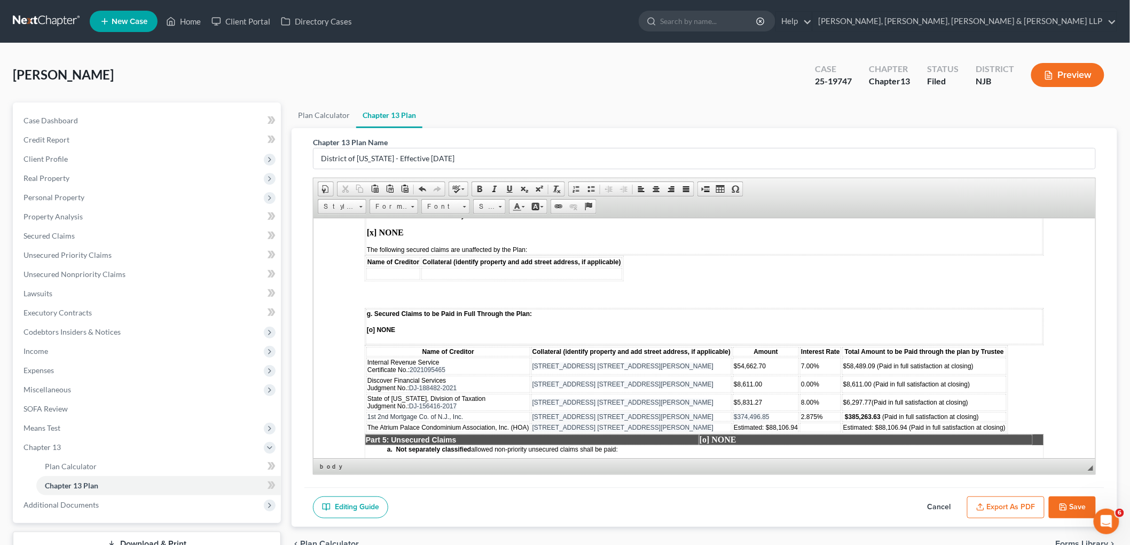
click at [605, 499] on button "Save" at bounding box center [1072, 508] width 47 height 22
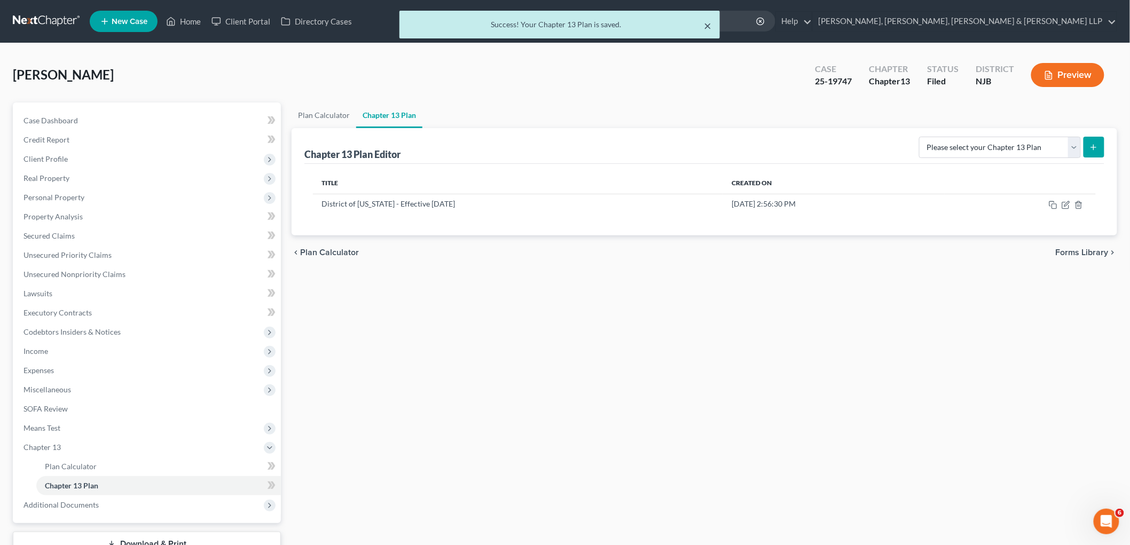
click at [605, 25] on button "×" at bounding box center [707, 25] width 7 height 13
